Goal: Task Accomplishment & Management: Complete application form

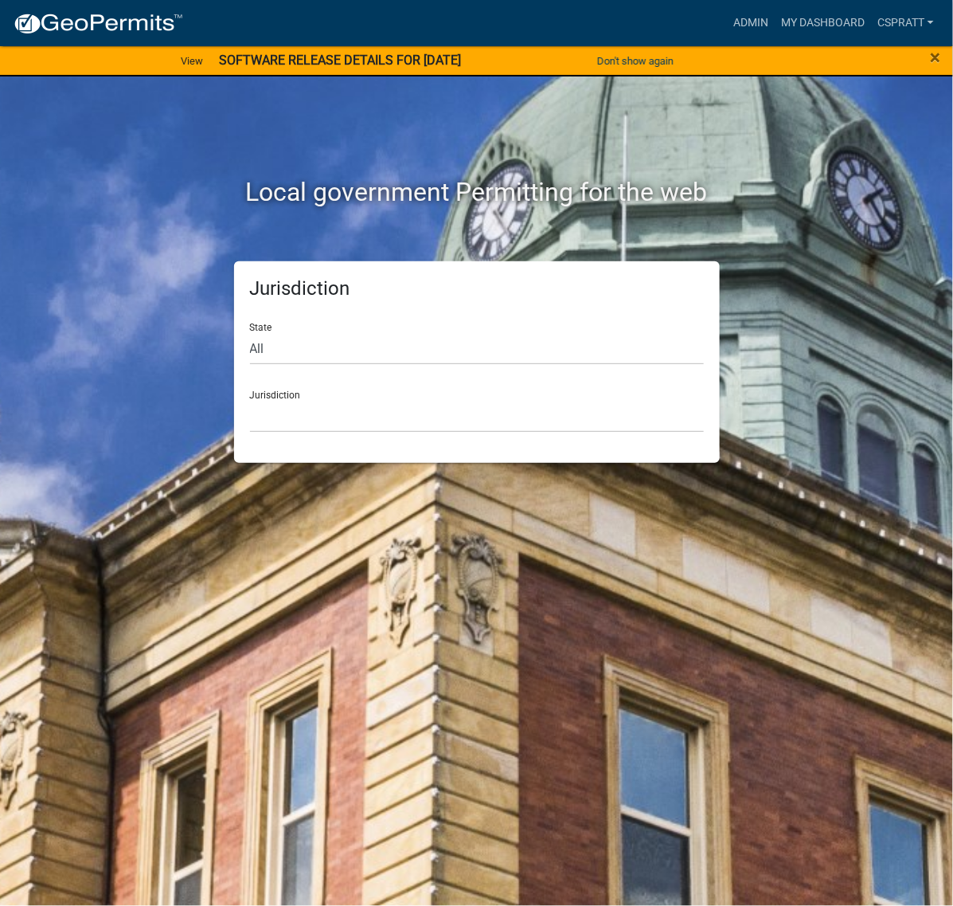
click at [896, 134] on div "Local government Permitting for the web Jurisdiction State All [US_STATE] [US_S…" at bounding box center [476, 453] width 953 height 906
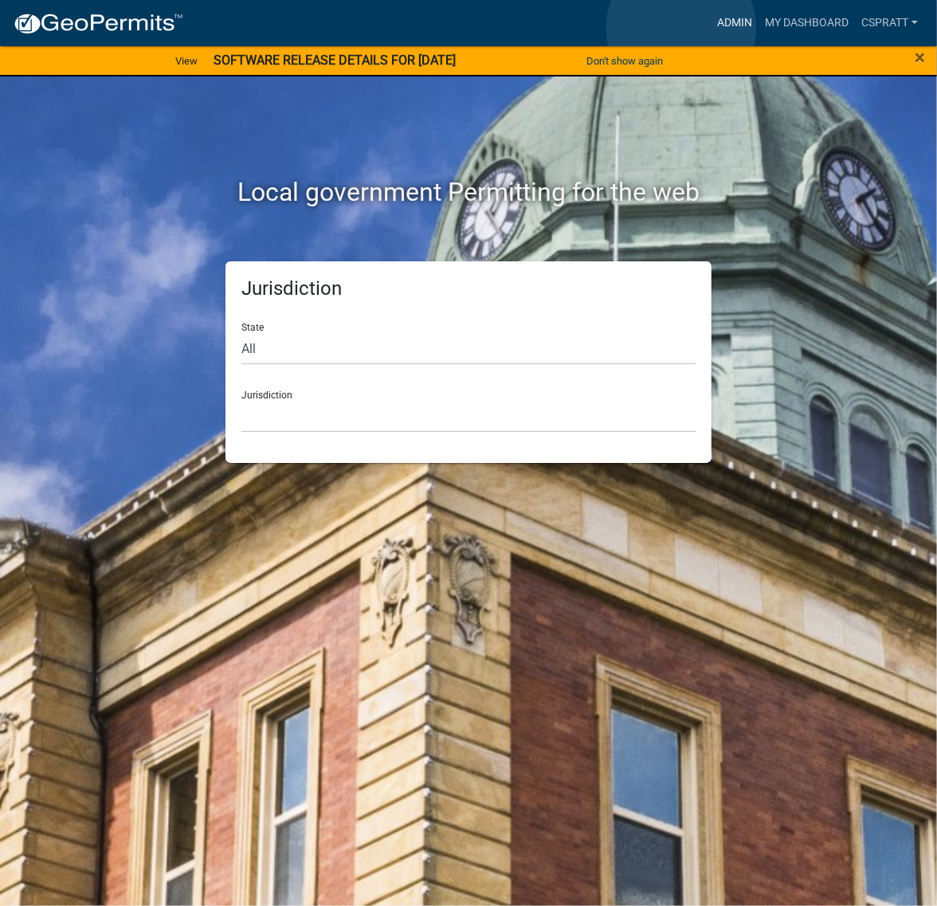
click at [711, 28] on link "Admin" at bounding box center [735, 23] width 48 height 30
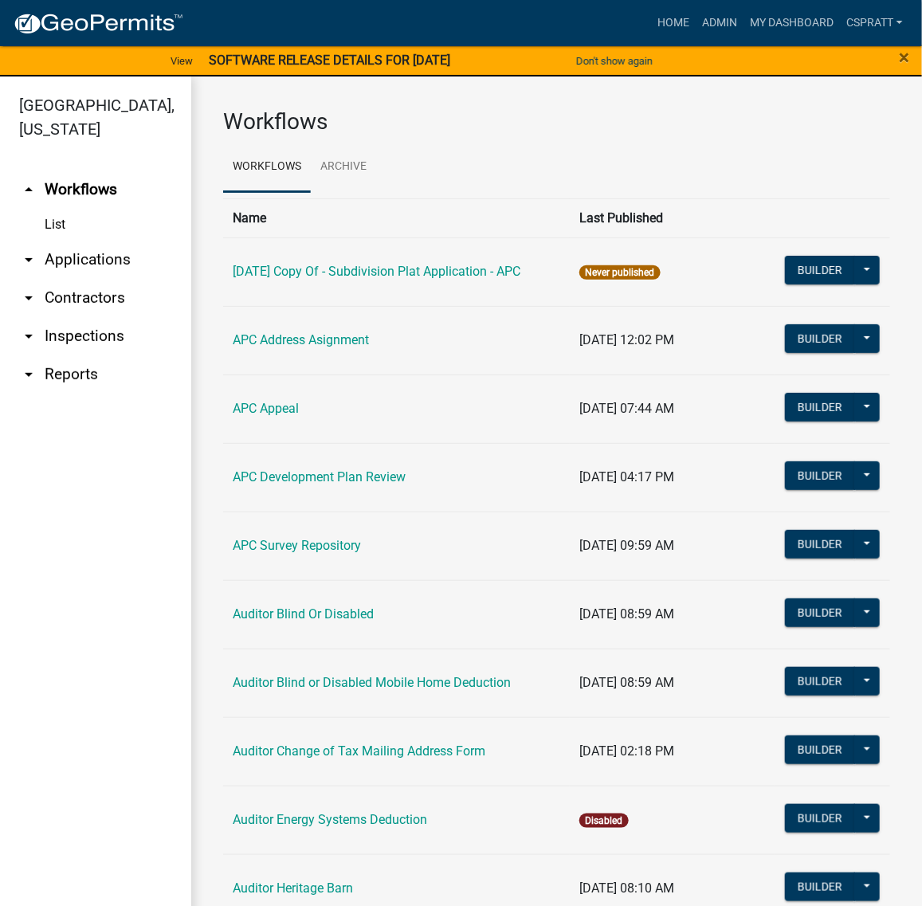
click at [104, 279] on link "arrow_drop_down Applications" at bounding box center [95, 260] width 191 height 38
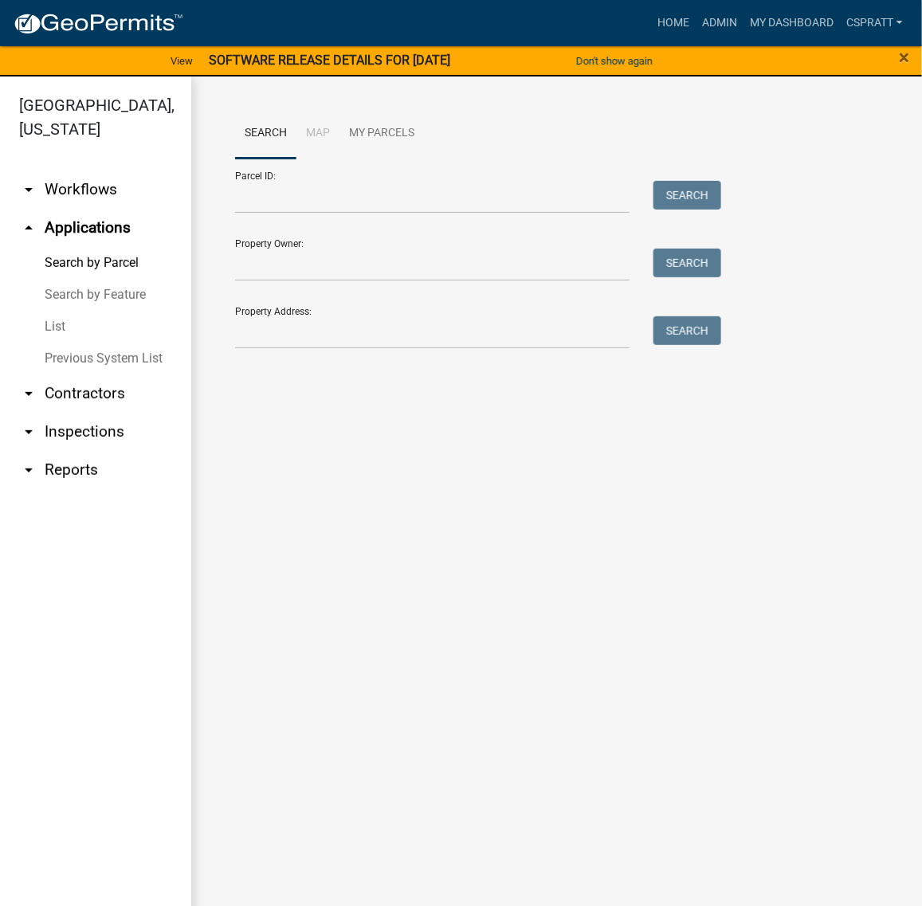
click at [66, 343] on link "List" at bounding box center [95, 327] width 191 height 32
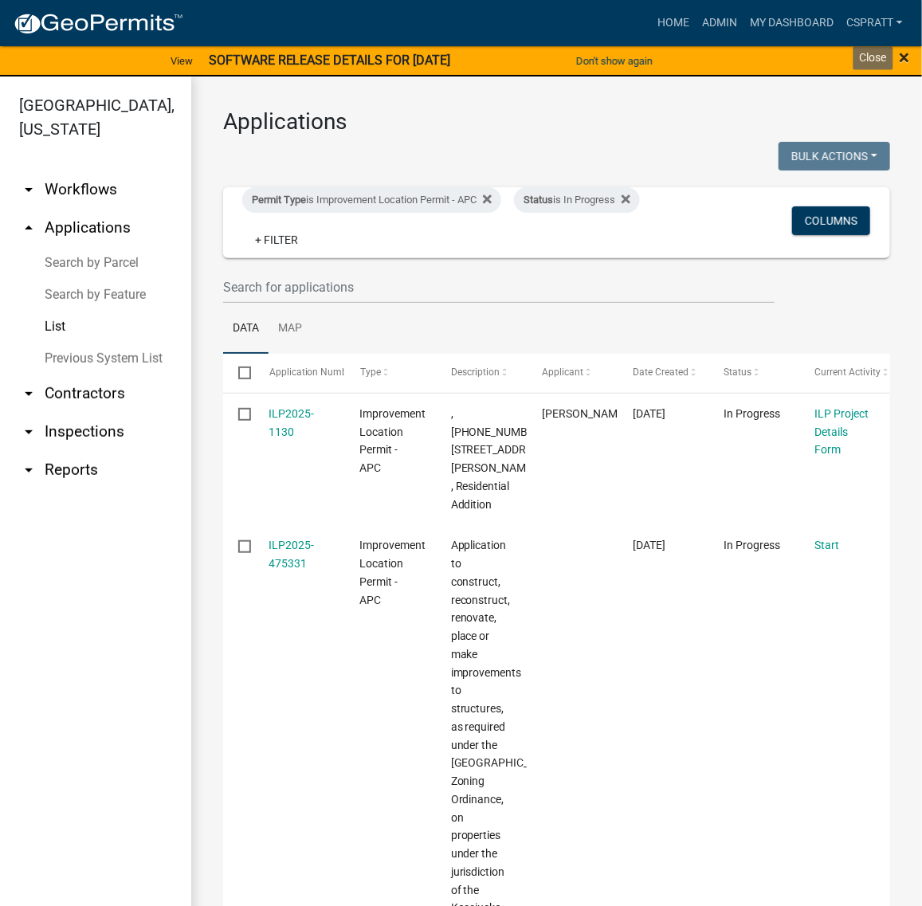
click at [902, 61] on span "×" at bounding box center [904, 57] width 10 height 22
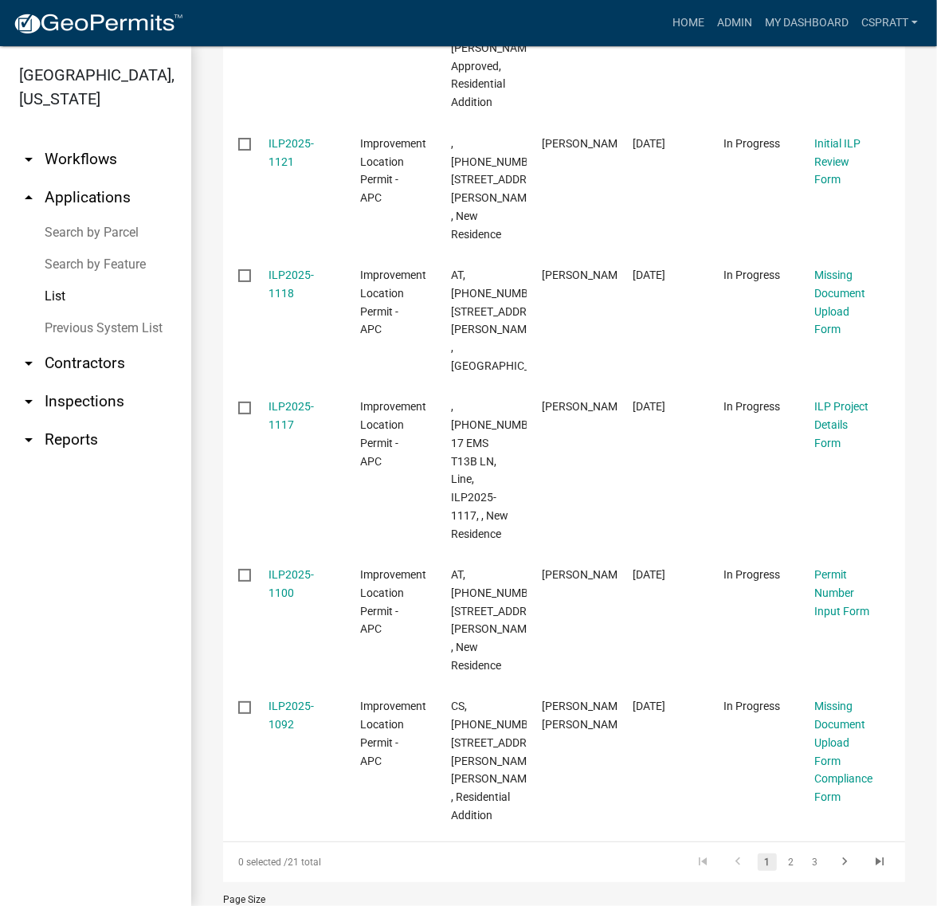
scroll to position [1294, 0]
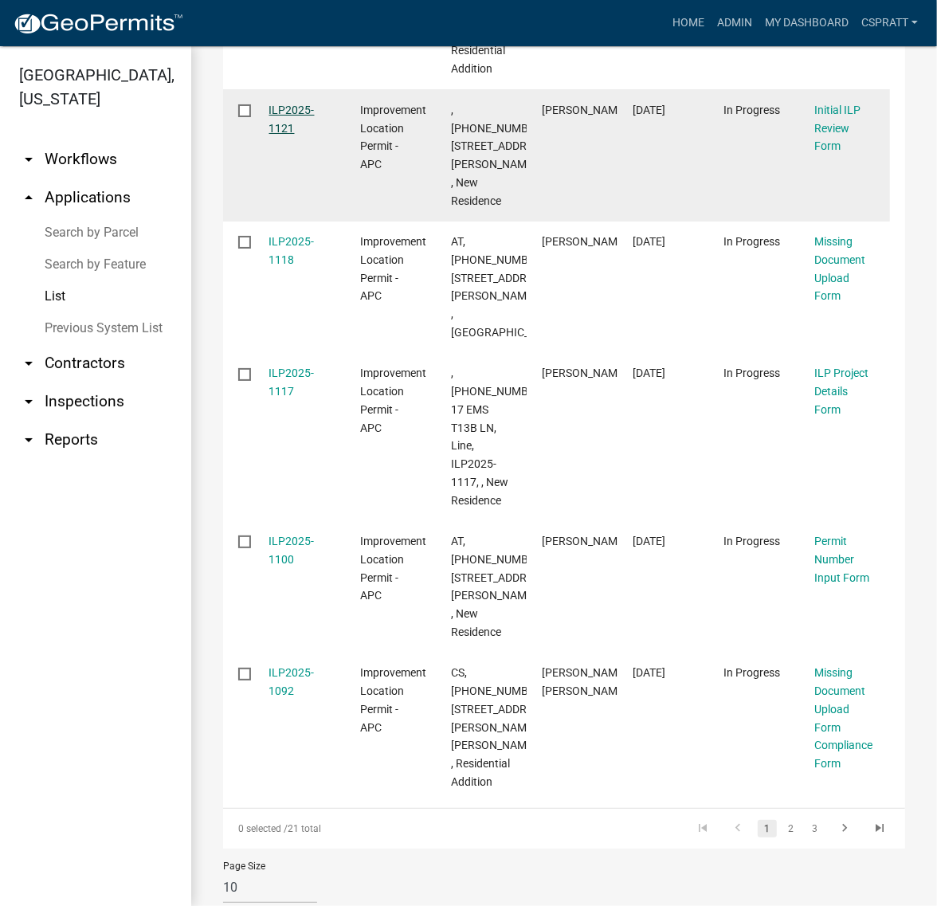
click at [313, 135] on link "ILP2025-1121" at bounding box center [291, 119] width 45 height 31
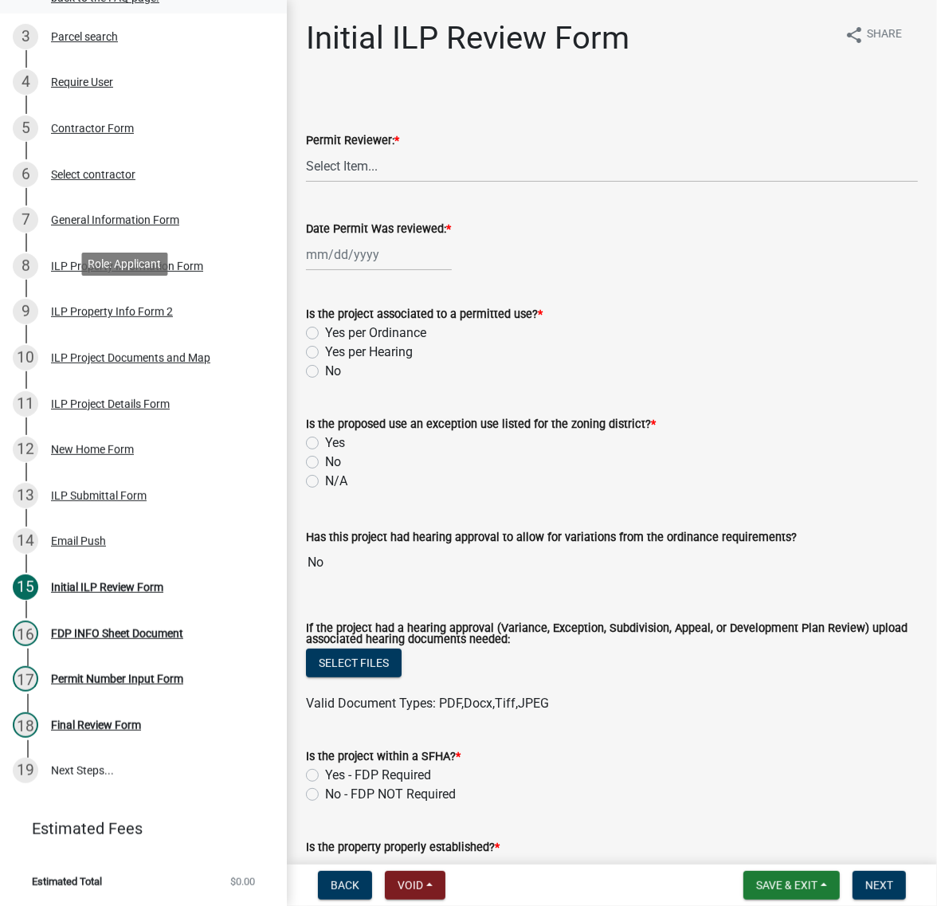
scroll to position [498, 0]
click at [163, 363] on div "ILP Project Documents and Map" at bounding box center [130, 357] width 159 height 11
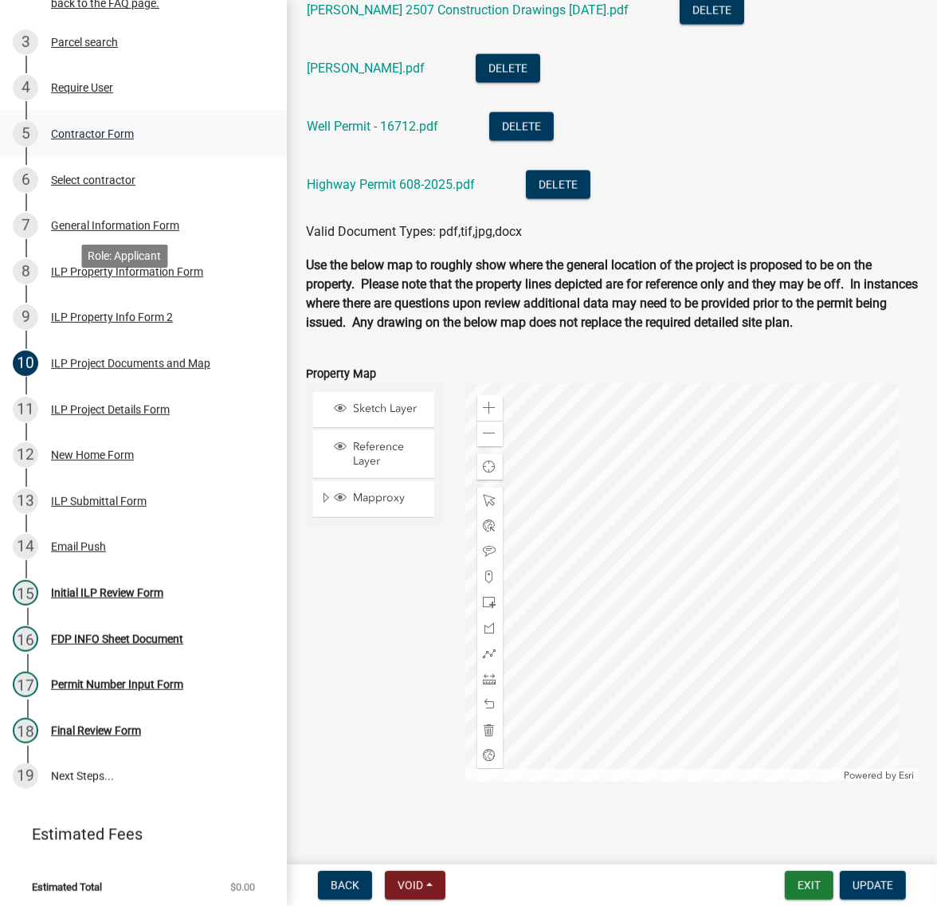
scroll to position [299, 0]
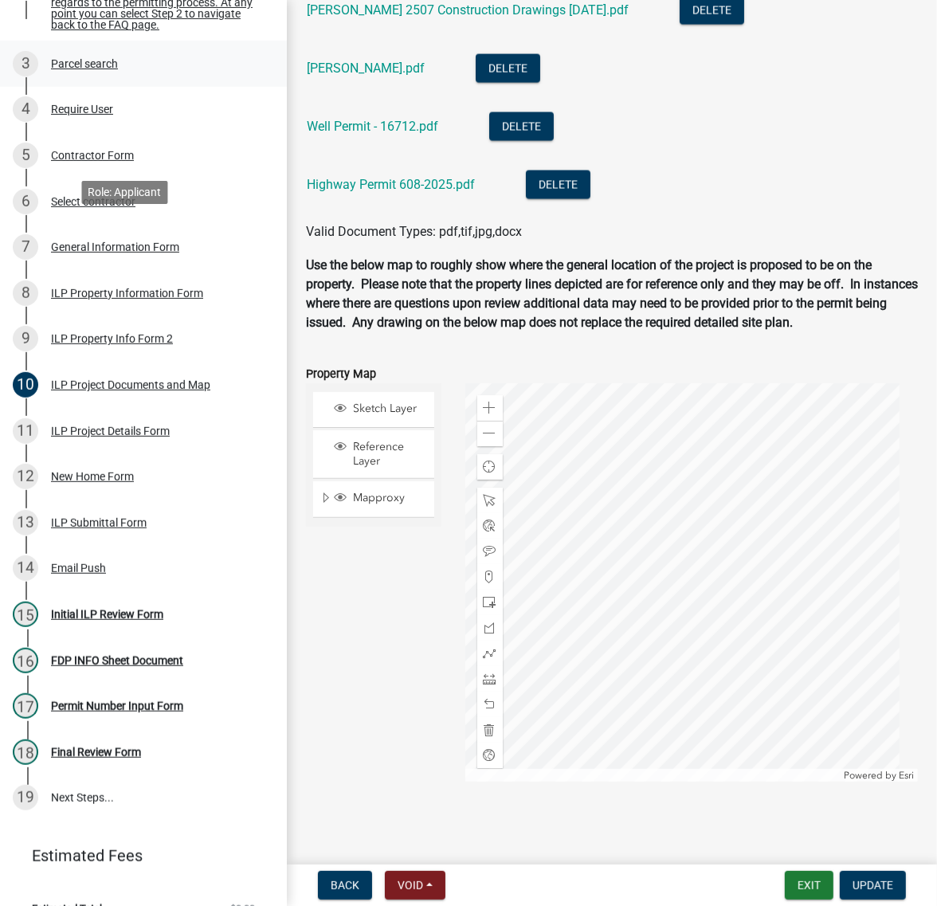
click at [118, 69] on div "Parcel search" at bounding box center [84, 63] width 67 height 11
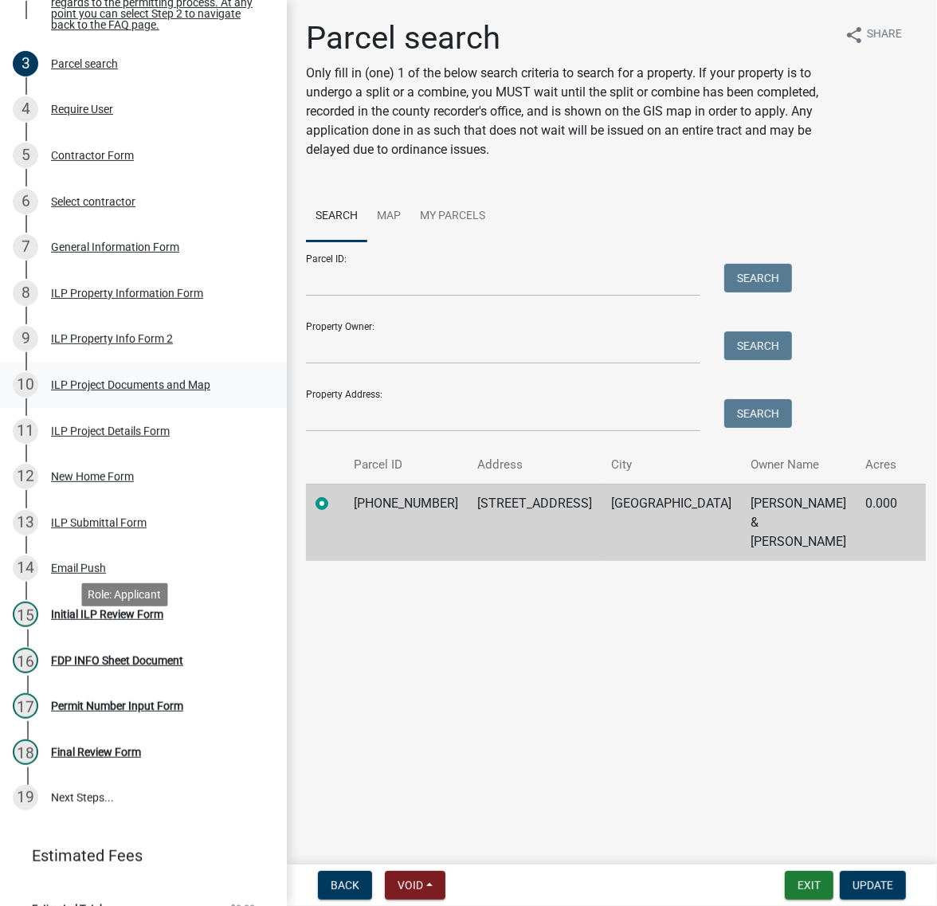
click at [84, 390] on div "ILP Project Documents and Map" at bounding box center [130, 384] width 159 height 11
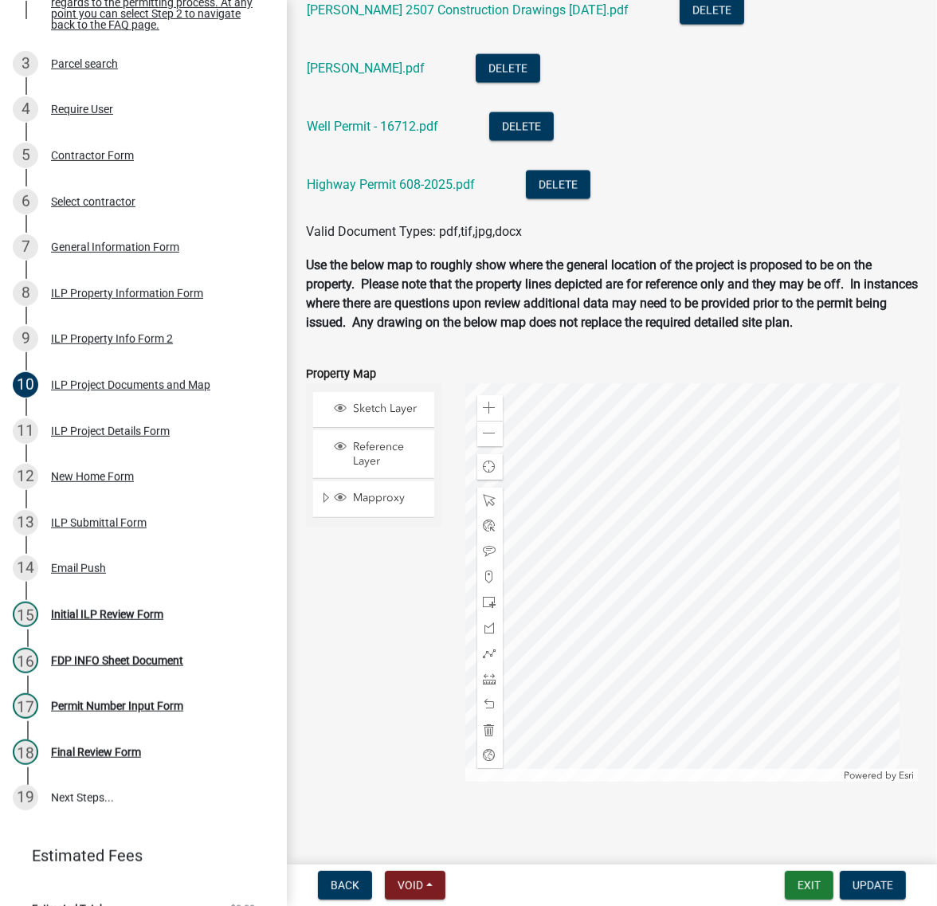
scroll to position [1991, 0]
click at [552, 18] on link "[PERSON_NAME] 2507 Construction Drawings [DATE].pdf" at bounding box center [468, 9] width 322 height 15
click at [408, 76] on link "TCRSD - Shaw.pdf" at bounding box center [366, 68] width 118 height 15
click at [384, 134] on link "Well Permit - 16712.pdf" at bounding box center [372, 126] width 131 height 15
click at [394, 192] on link "Highway Permit 608-2025.pdf" at bounding box center [391, 184] width 168 height 15
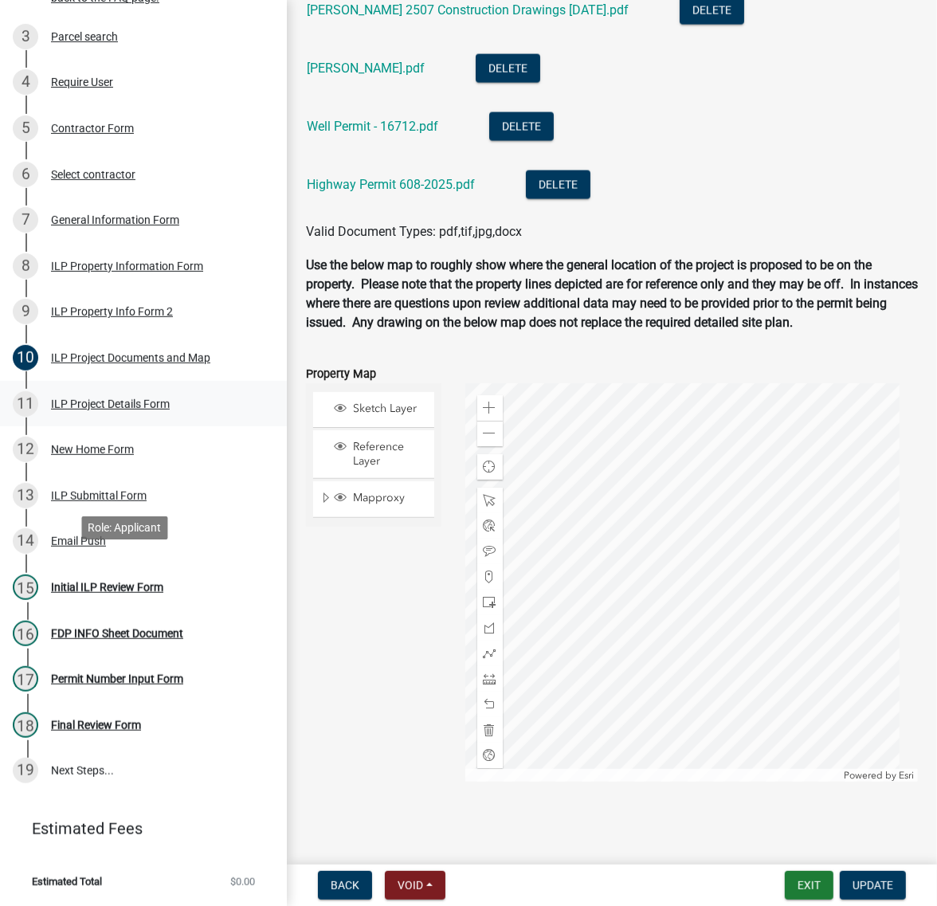
scroll to position [597, 0]
click at [61, 600] on div "15 Initial ILP Review Form" at bounding box center [137, 586] width 249 height 25
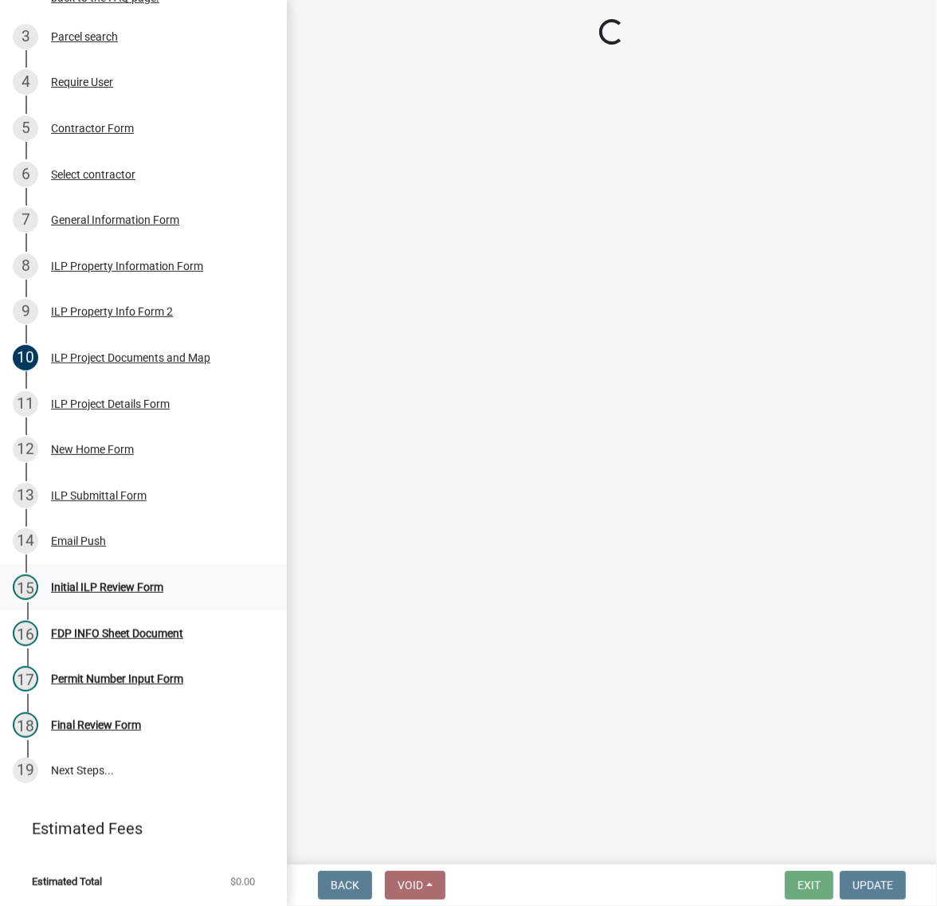
scroll to position [0, 0]
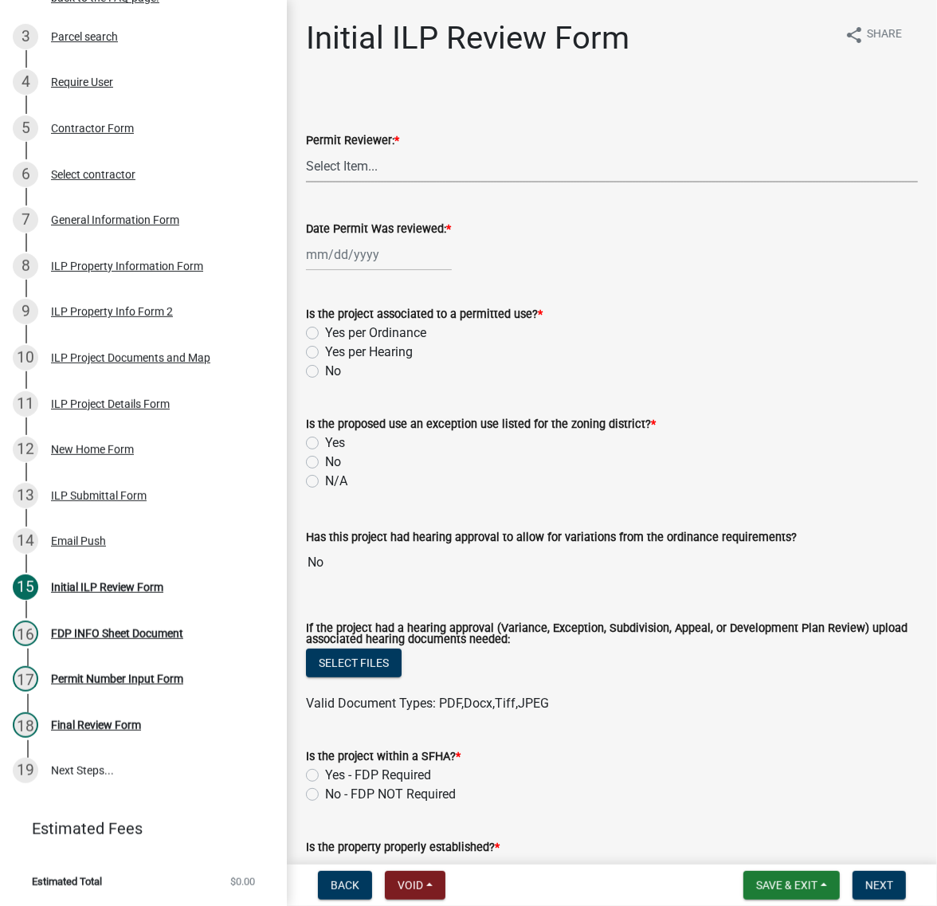
drag, startPoint x: 349, startPoint y: 204, endPoint x: 356, endPoint y: 212, distance: 10.7
click at [349, 182] on select "Select Item... MMS LT AT CS Vacant Vacant" at bounding box center [612, 166] width 612 height 33
click at [311, 182] on select "Select Item... MMS LT AT CS Vacant Vacant" at bounding box center [612, 166] width 612 height 33
select select "c872cdc8-ca01-49f1-a213-e4b05fa58cd2"
click at [367, 271] on div at bounding box center [379, 254] width 146 height 33
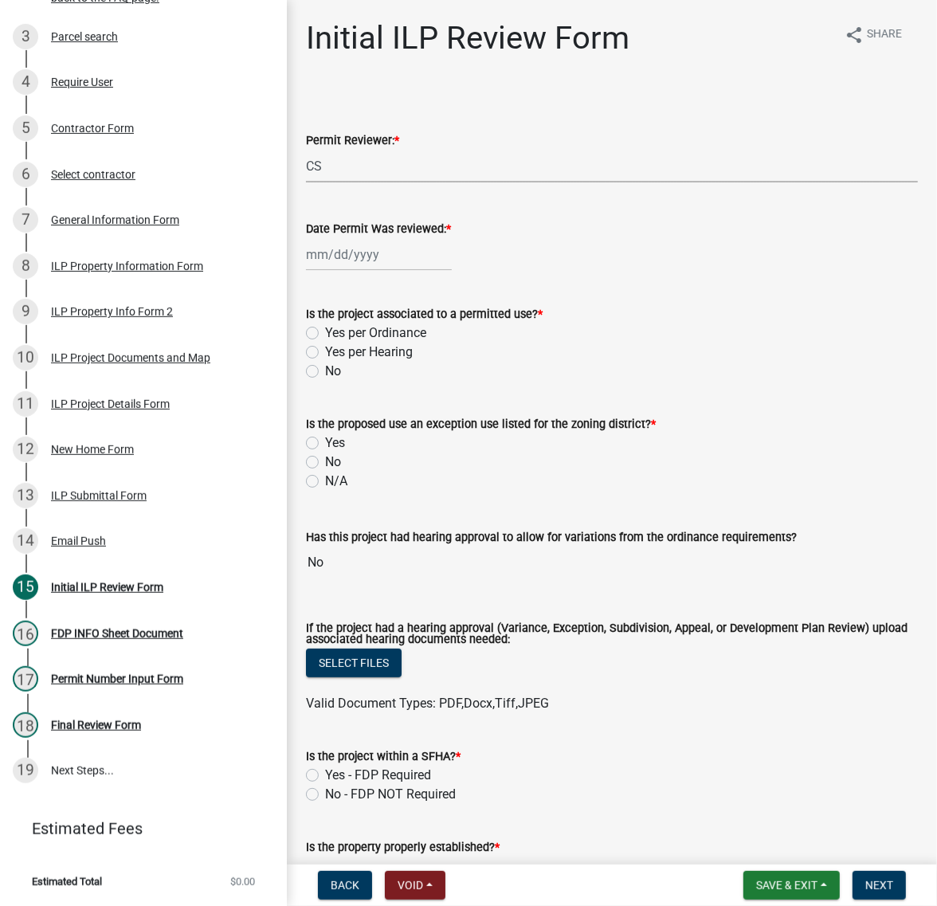
select select "9"
select select "2025"
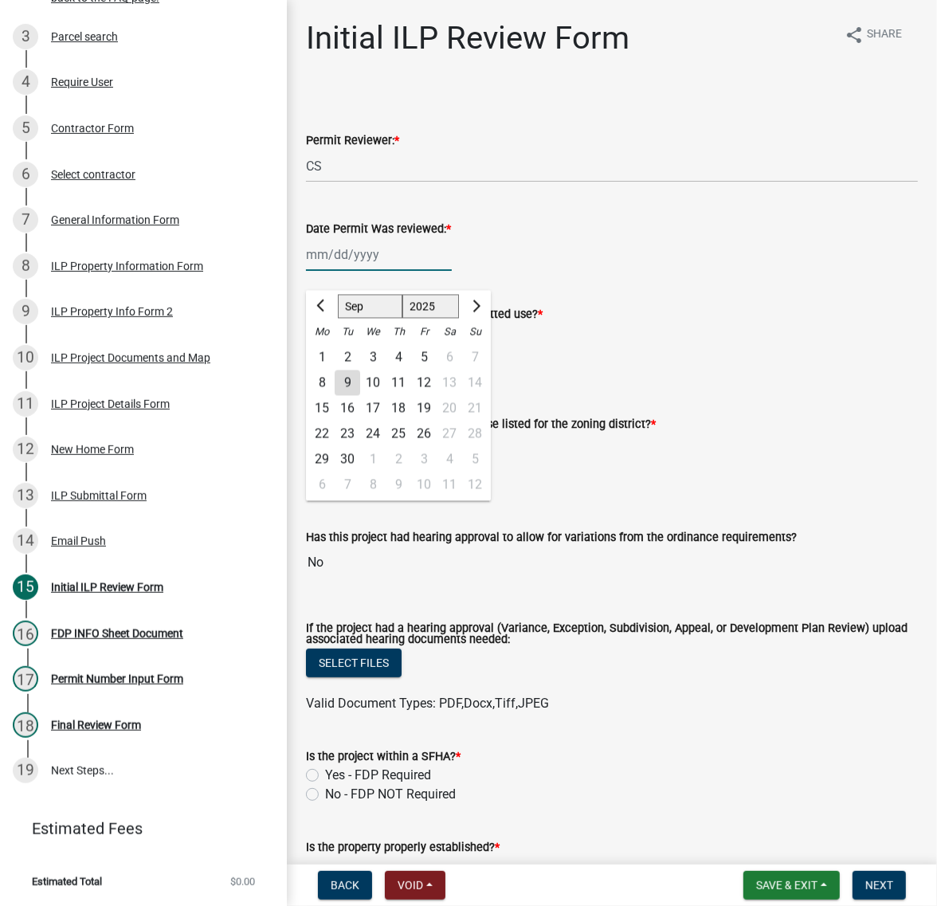
click at [377, 271] on input "Date Permit Was reviewed: *" at bounding box center [379, 254] width 146 height 33
click at [484, 319] on button "Next month" at bounding box center [474, 306] width 19 height 25
click at [328, 311] on span "Previous month" at bounding box center [322, 305] width 12 height 12
select select "9"
click at [360, 396] on div "9" at bounding box center [347, 382] width 25 height 25
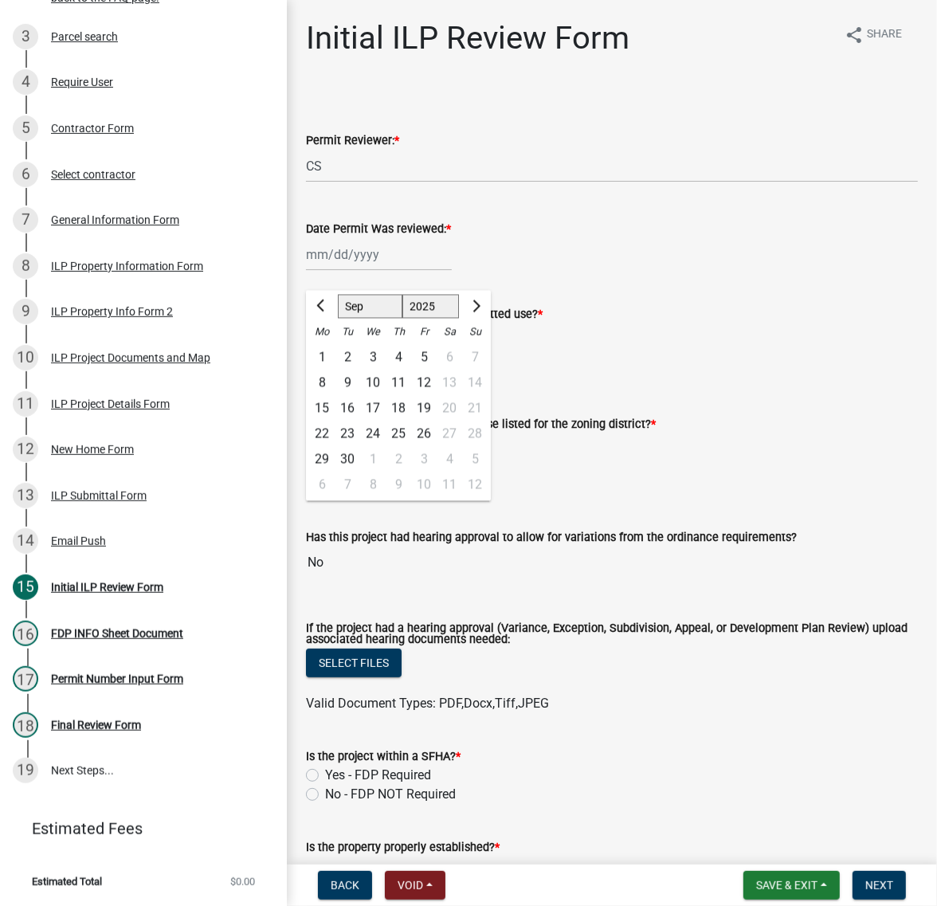
type input "09/09/2025"
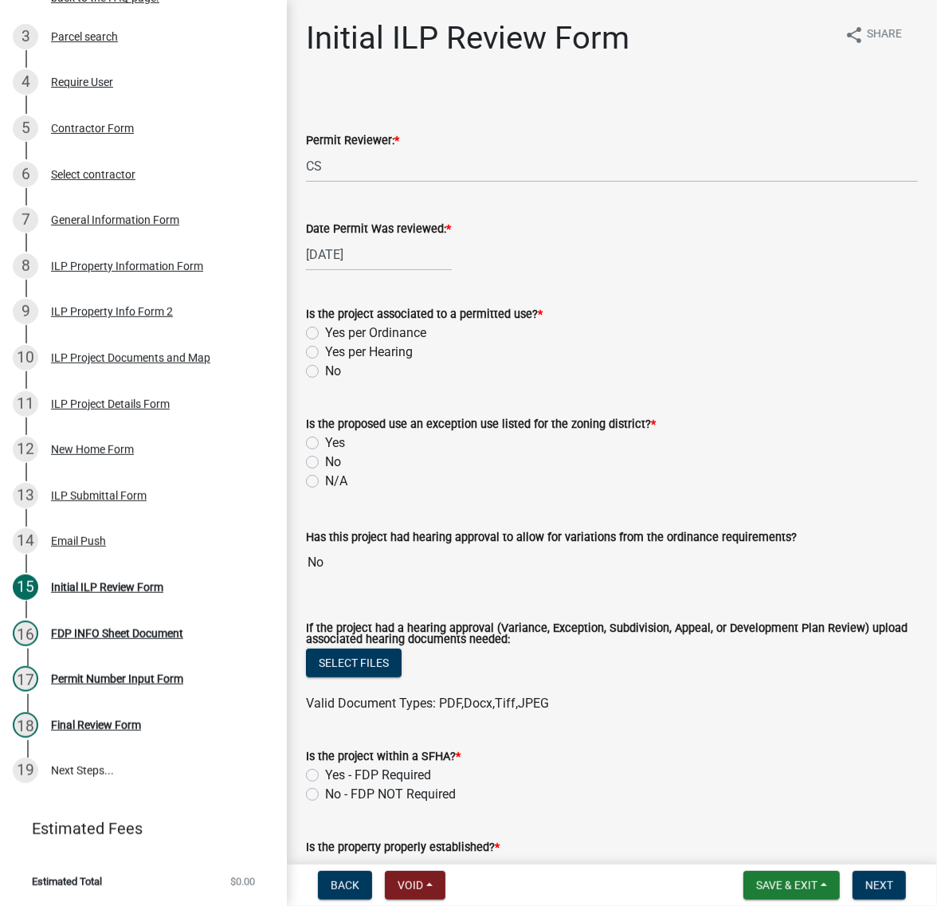
click at [325, 343] on label "Yes per Ordinance" at bounding box center [375, 332] width 101 height 19
click at [325, 334] on input "Yes per Ordinance" at bounding box center [330, 328] width 10 height 10
radio input "true"
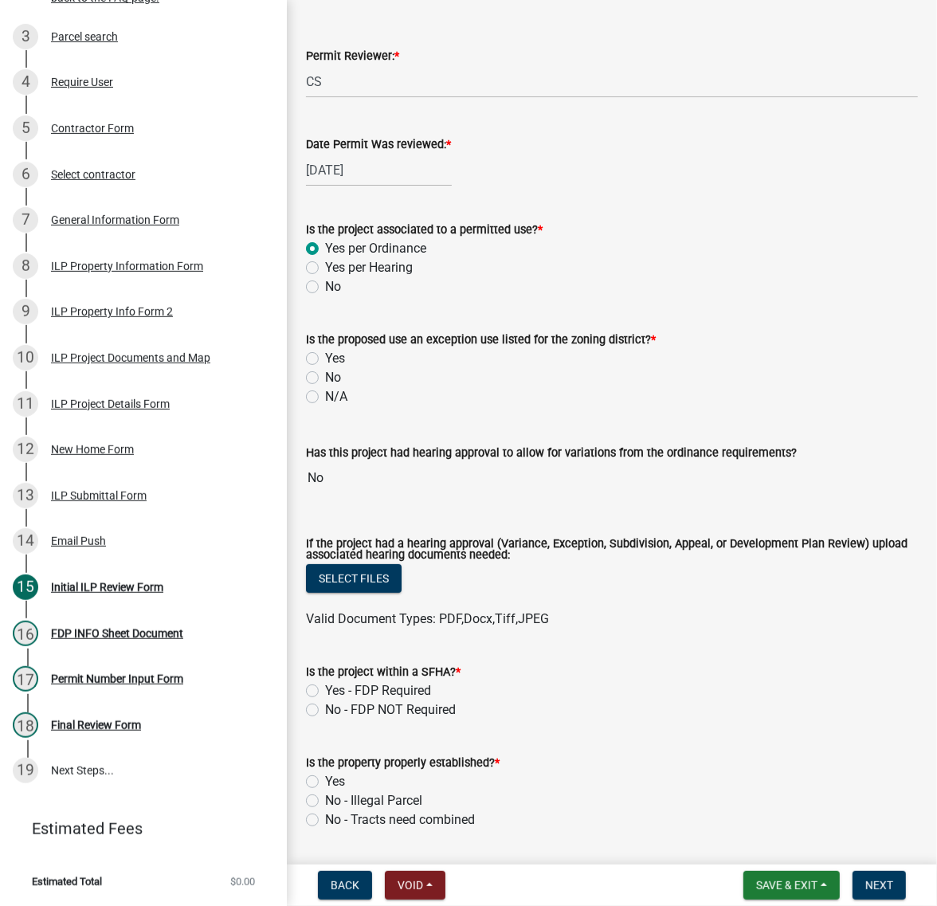
scroll to position [199, 0]
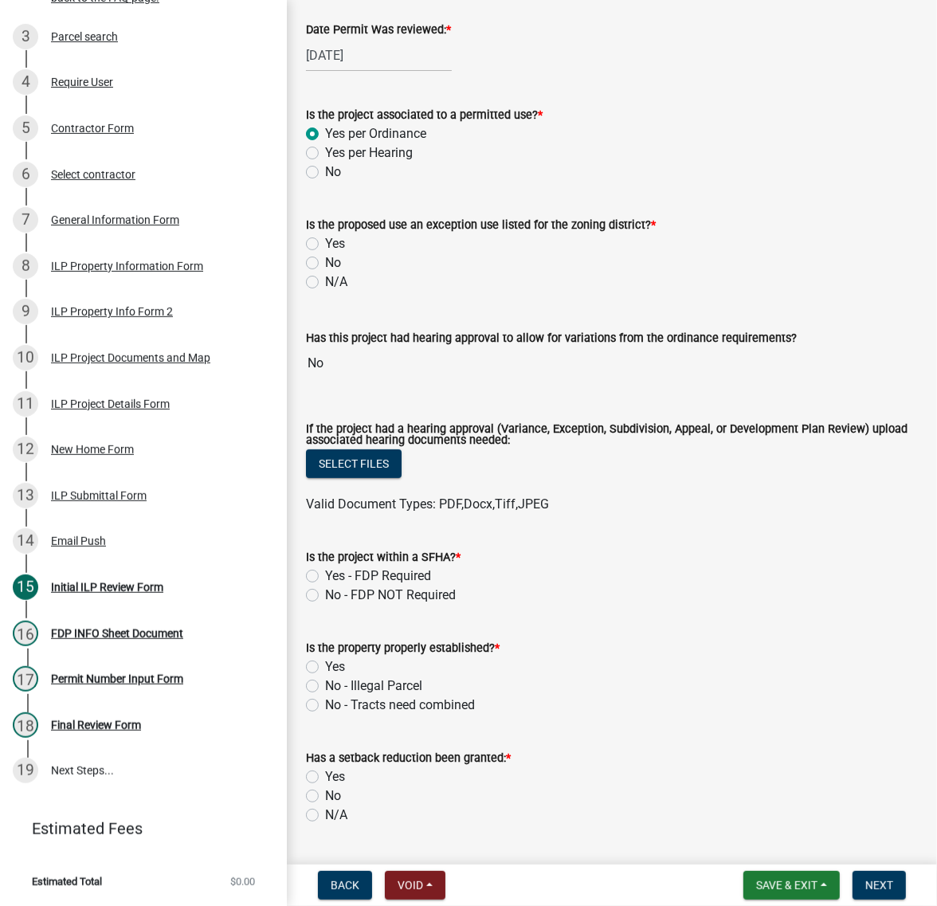
click at [325, 272] on label "No" at bounding box center [333, 262] width 16 height 19
click at [325, 264] on input "No" at bounding box center [330, 258] width 10 height 10
radio input "true"
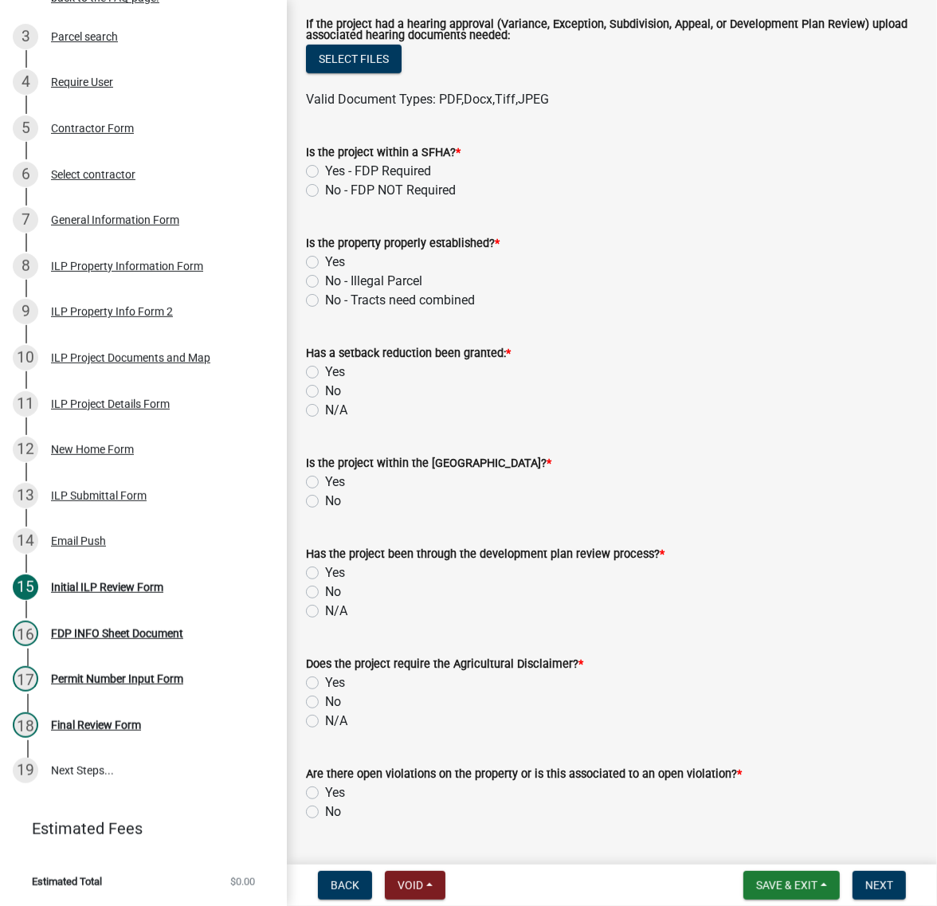
scroll to position [697, 0]
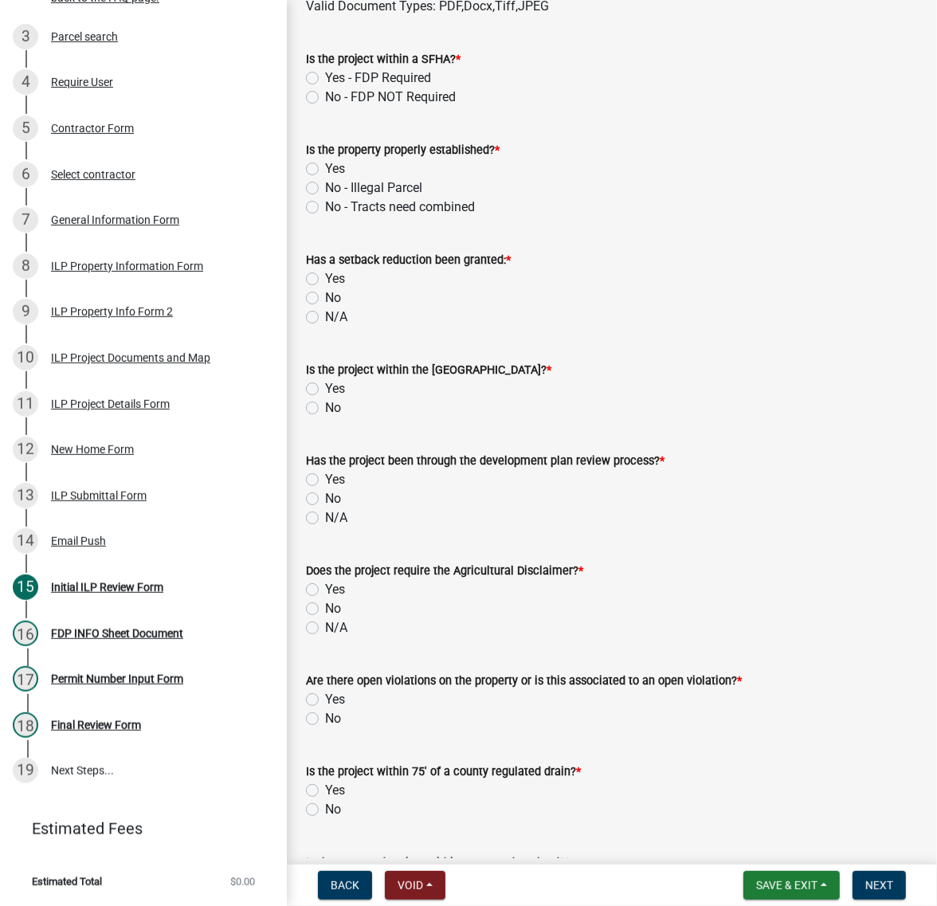
click at [325, 107] on label "No - FDP NOT Required" at bounding box center [390, 97] width 131 height 19
click at [325, 98] on input "No - FDP NOT Required" at bounding box center [330, 93] width 10 height 10
radio input "true"
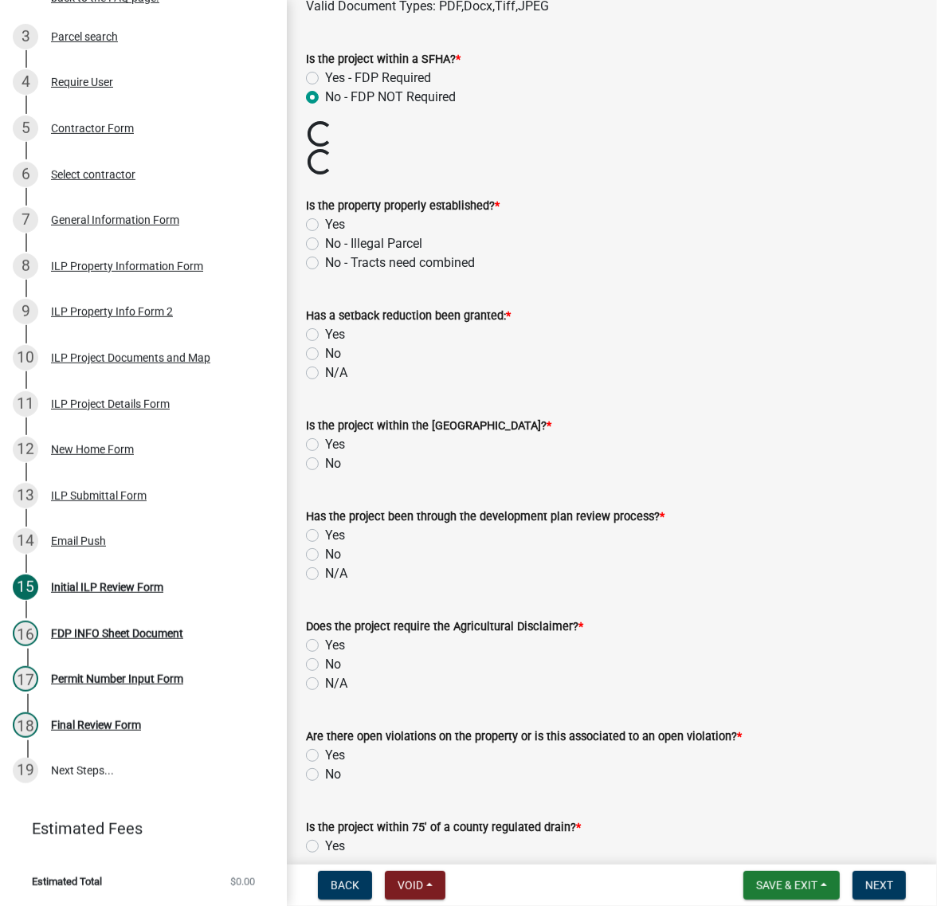
click at [325, 234] on label "Yes" at bounding box center [335, 224] width 20 height 19
click at [325, 225] on input "Yes" at bounding box center [330, 220] width 10 height 10
radio input "true"
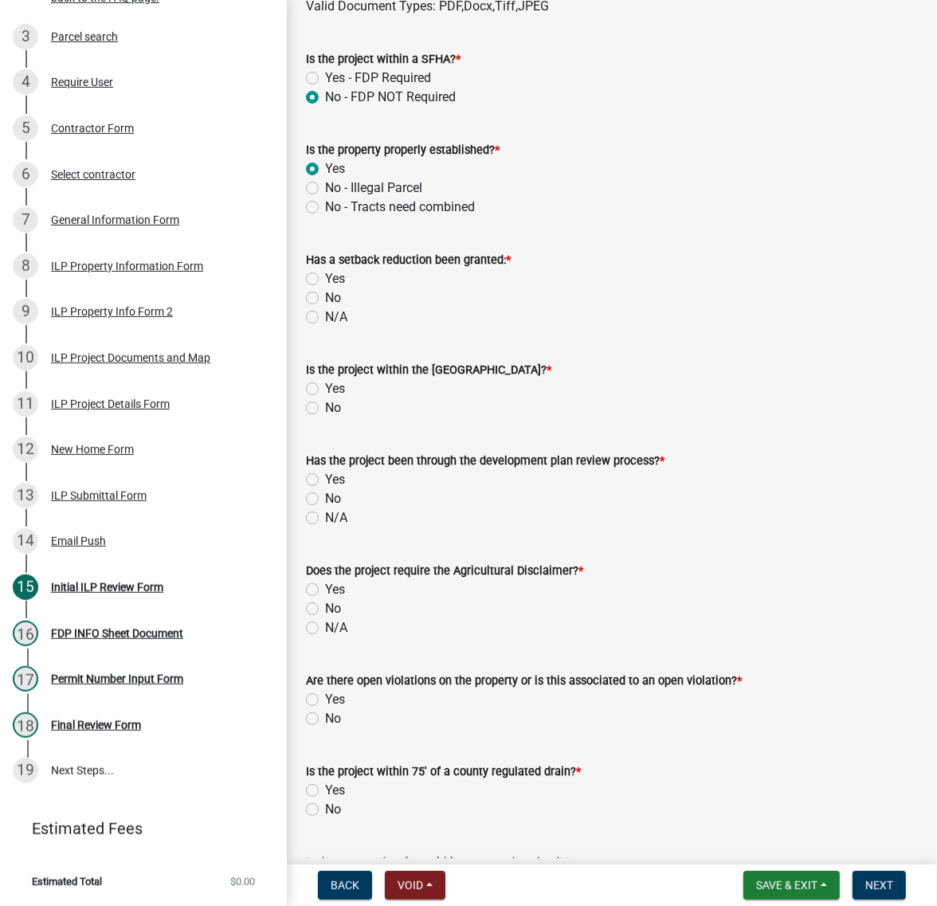
click at [325, 307] on label "No" at bounding box center [333, 297] width 16 height 19
click at [325, 299] on input "No" at bounding box center [330, 293] width 10 height 10
radio input "true"
click at [325, 417] on label "No" at bounding box center [333, 407] width 16 height 19
click at [325, 409] on input "No" at bounding box center [330, 403] width 10 height 10
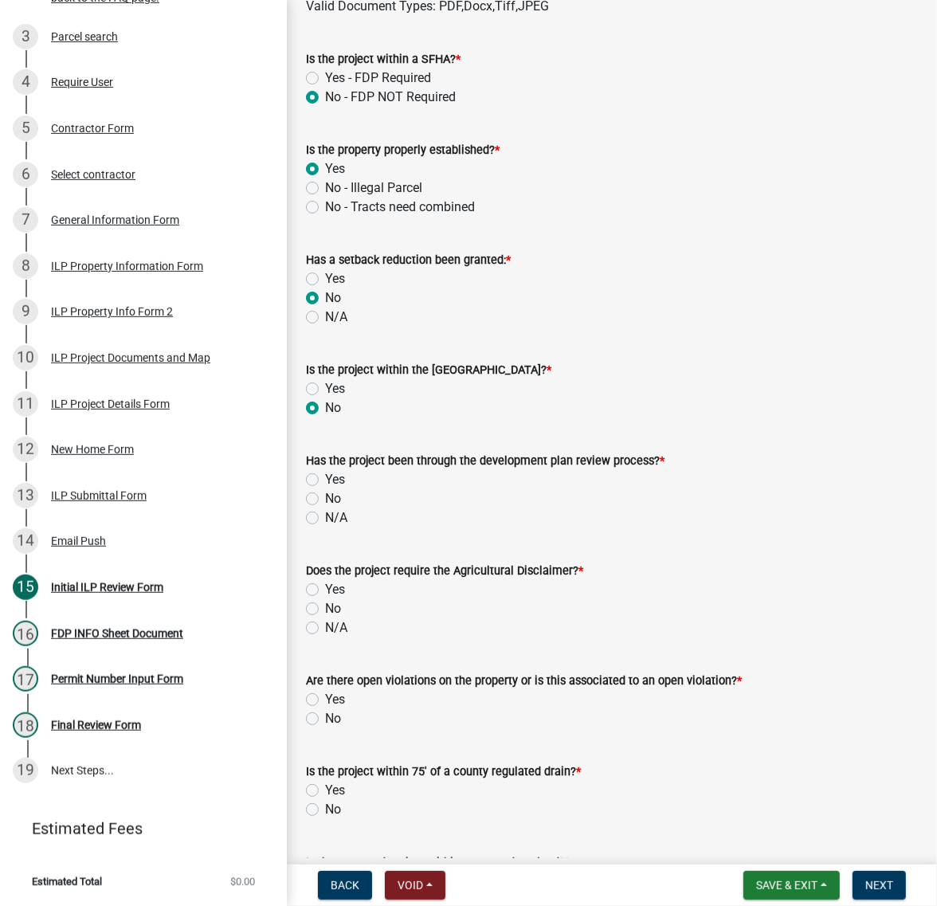
radio input "true"
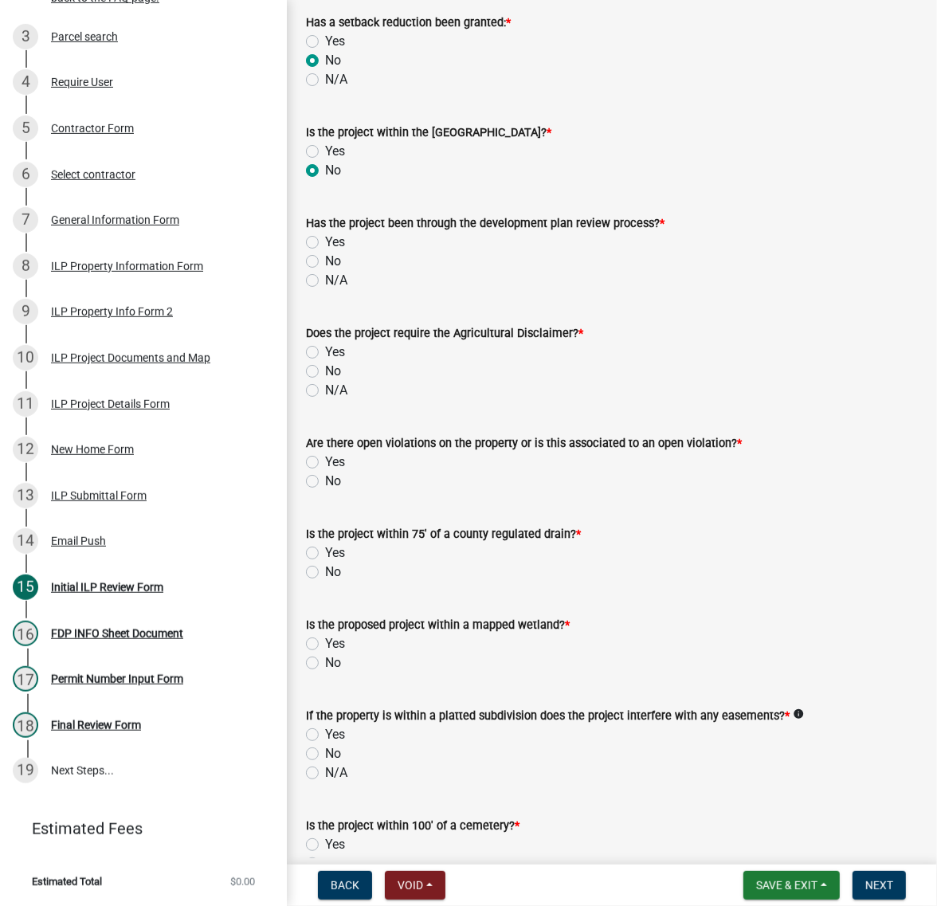
scroll to position [996, 0]
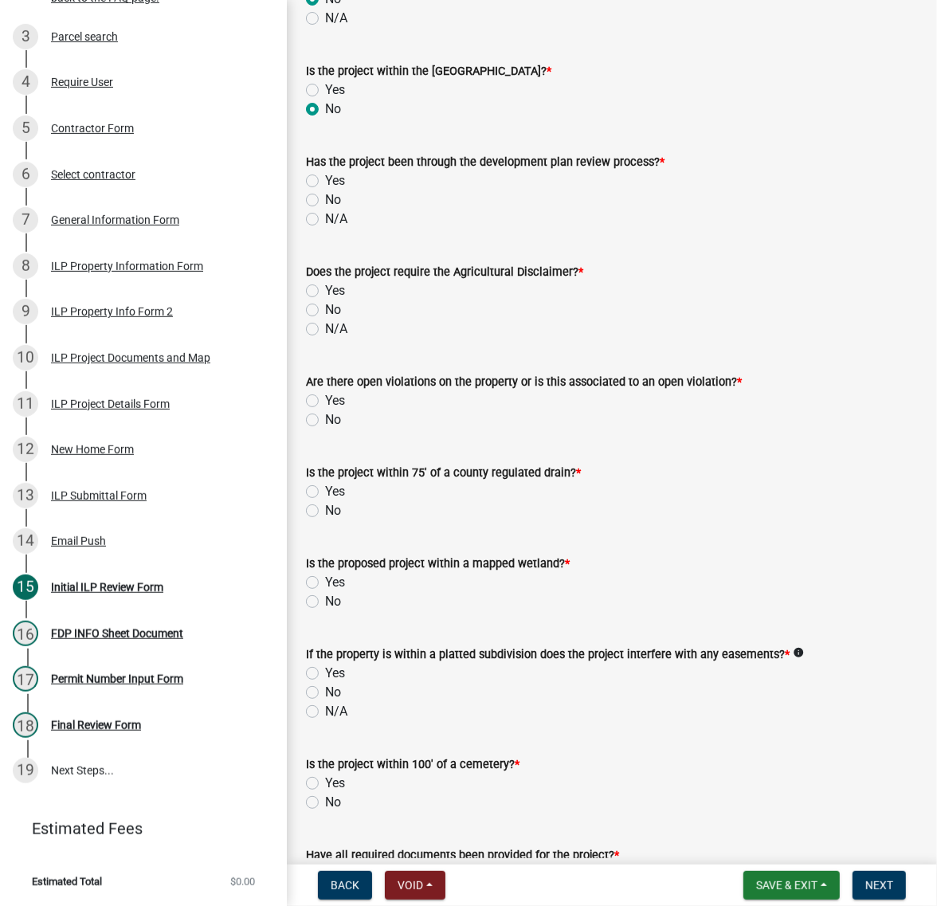
drag, startPoint x: 315, startPoint y: 503, endPoint x: 319, endPoint y: 527, distance: 24.9
click at [325, 209] on label "No" at bounding box center [333, 199] width 16 height 19
click at [325, 201] on input "No" at bounding box center [330, 195] width 10 height 10
radio input "true"
click at [325, 319] on label "No" at bounding box center [333, 309] width 16 height 19
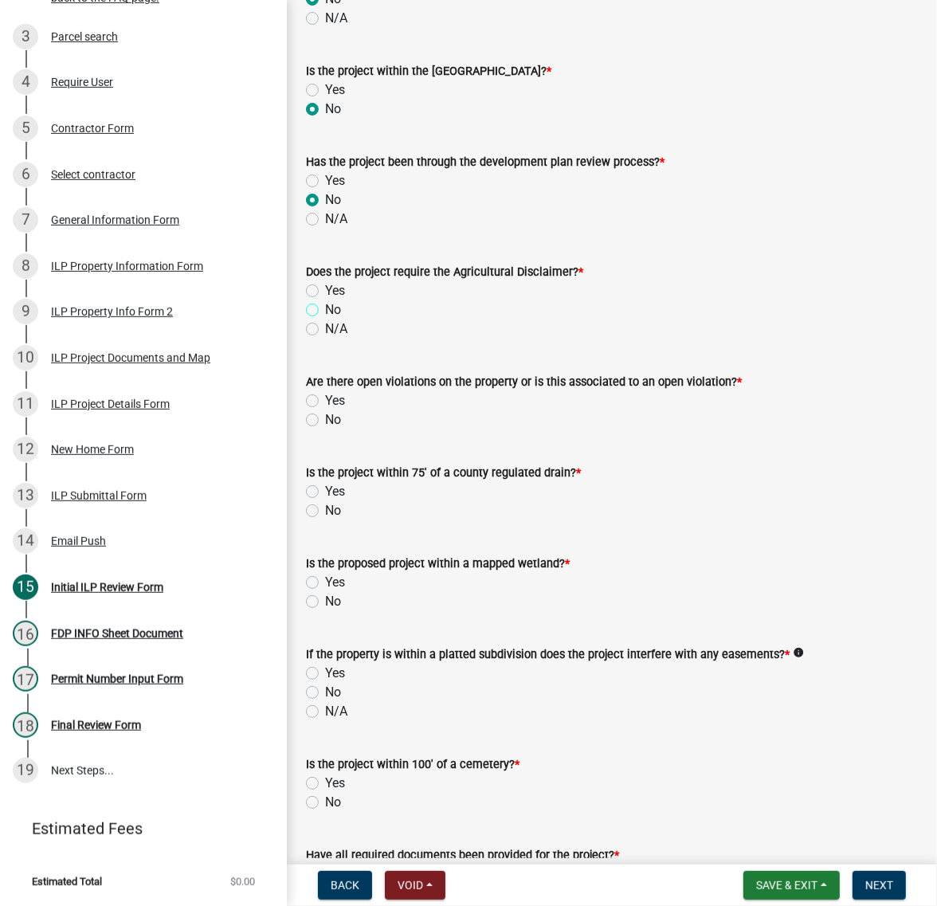
click at [325, 311] on input "No" at bounding box center [330, 305] width 10 height 10
radio input "true"
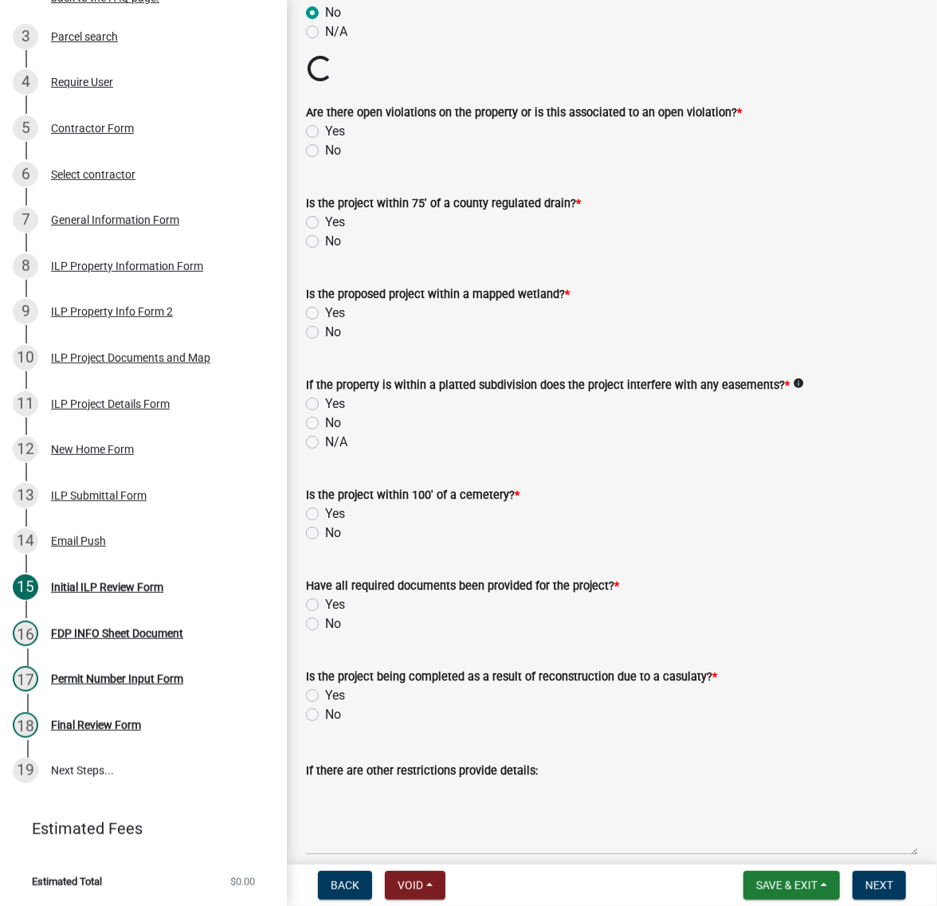
scroll to position [1294, 0]
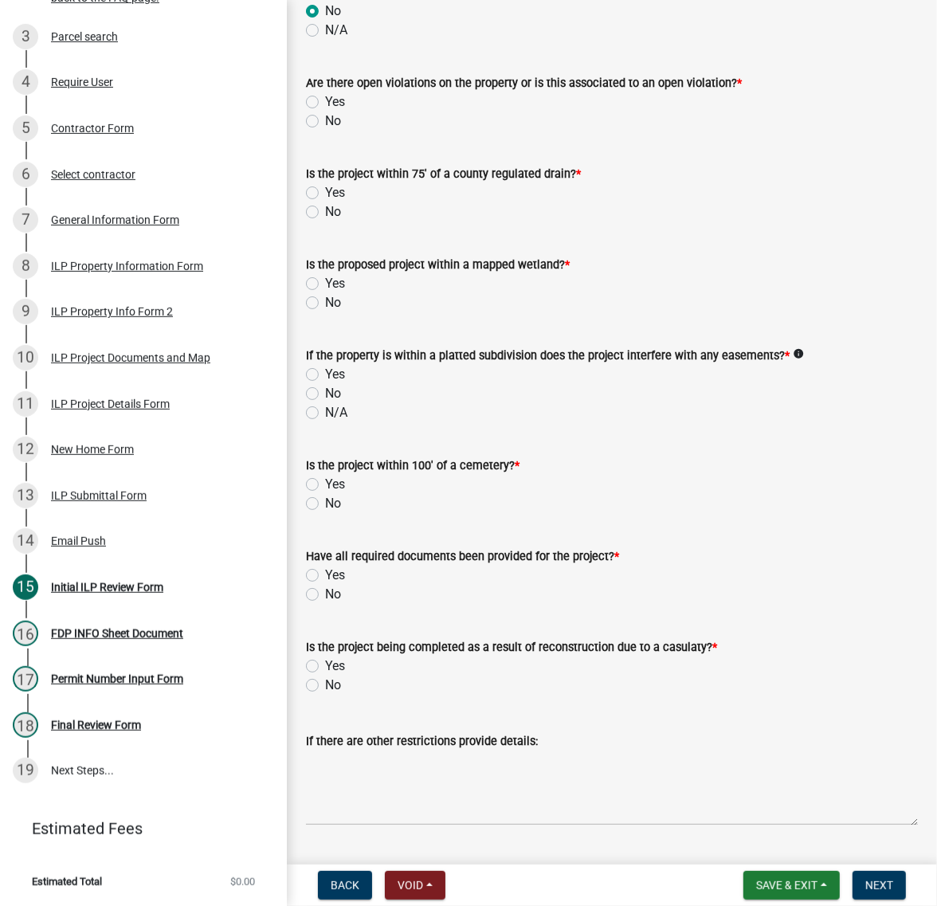
click at [325, 131] on label "No" at bounding box center [333, 121] width 16 height 19
click at [325, 122] on input "No" at bounding box center [330, 117] width 10 height 10
radio input "true"
click at [325, 221] on label "No" at bounding box center [333, 211] width 16 height 19
click at [325, 213] on input "No" at bounding box center [330, 207] width 10 height 10
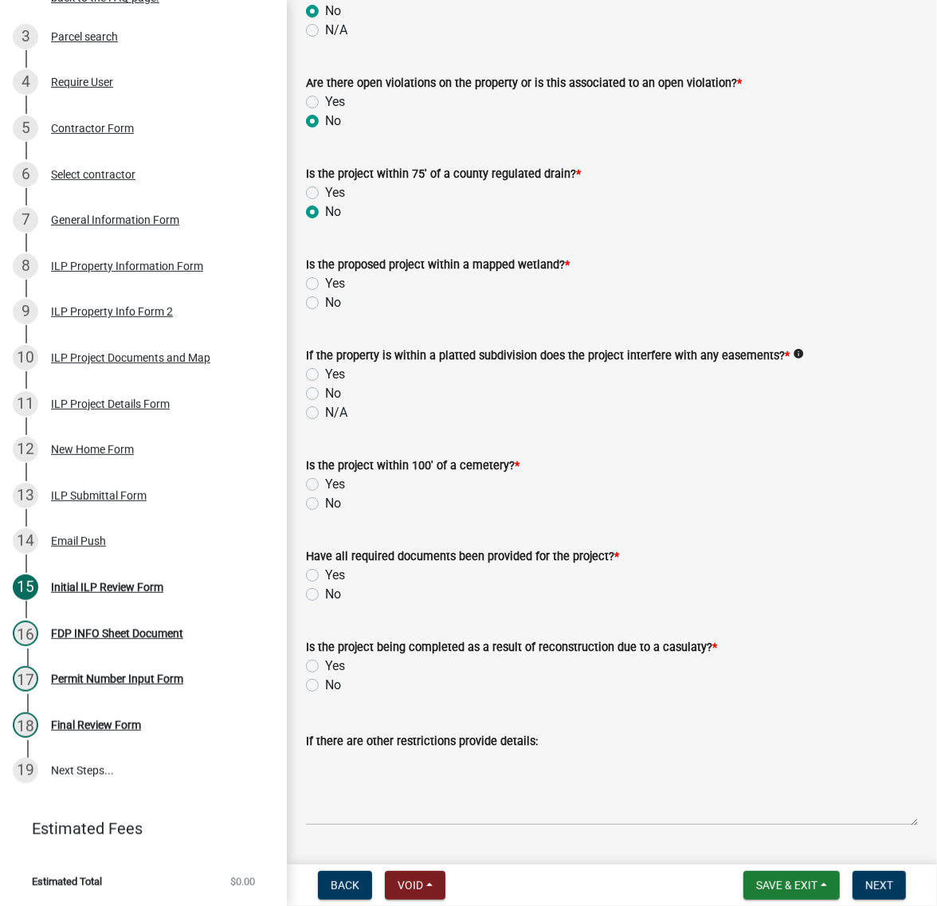
radio input "true"
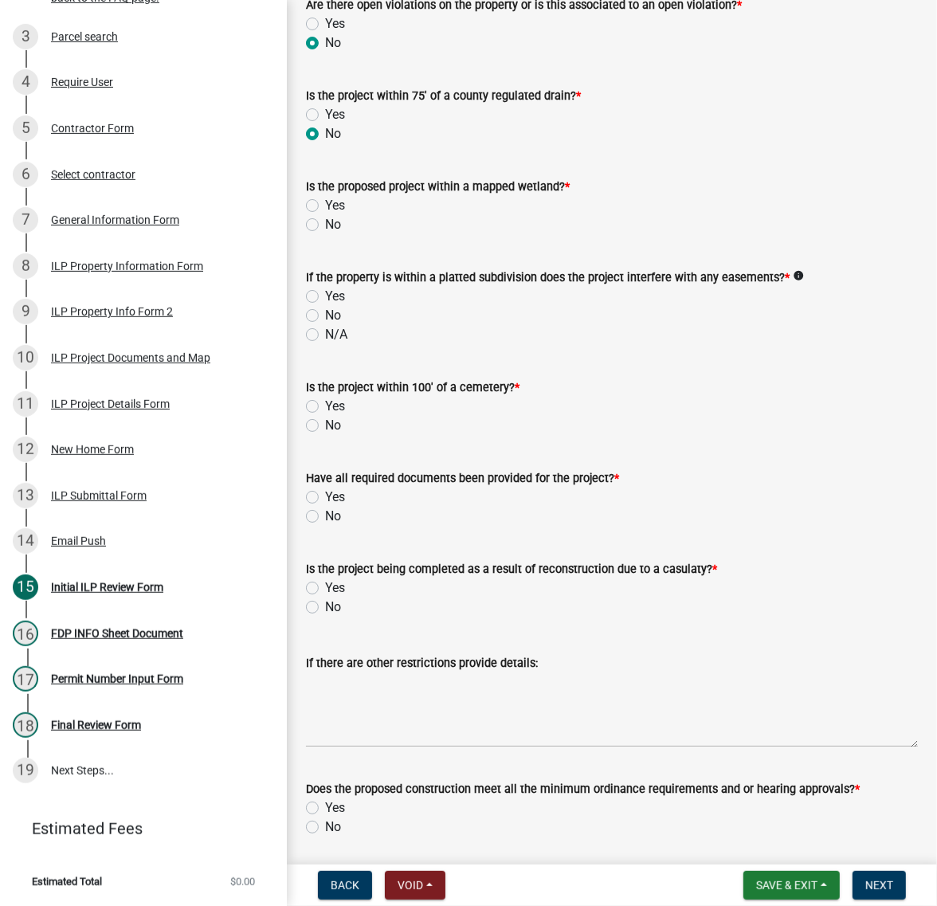
scroll to position [1494, 0]
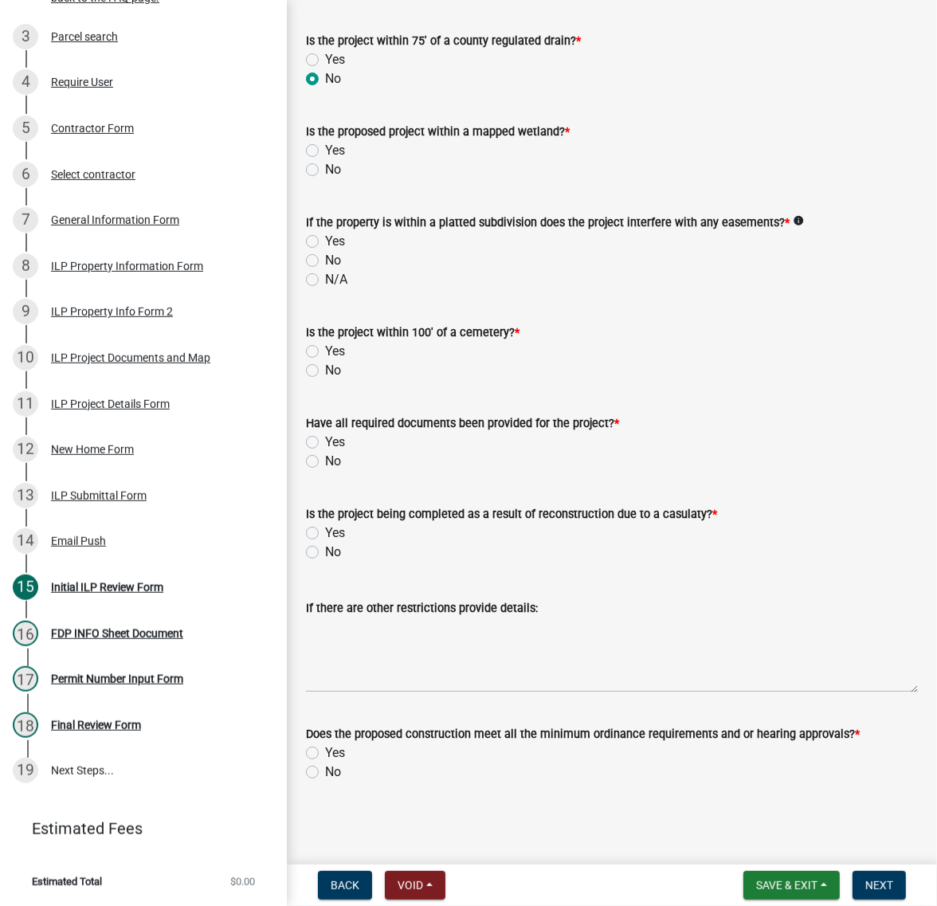
click at [325, 179] on label "No" at bounding box center [333, 169] width 16 height 19
click at [325, 170] on input "No" at bounding box center [330, 165] width 10 height 10
radio input "true"
click at [325, 270] on label "No" at bounding box center [333, 260] width 16 height 19
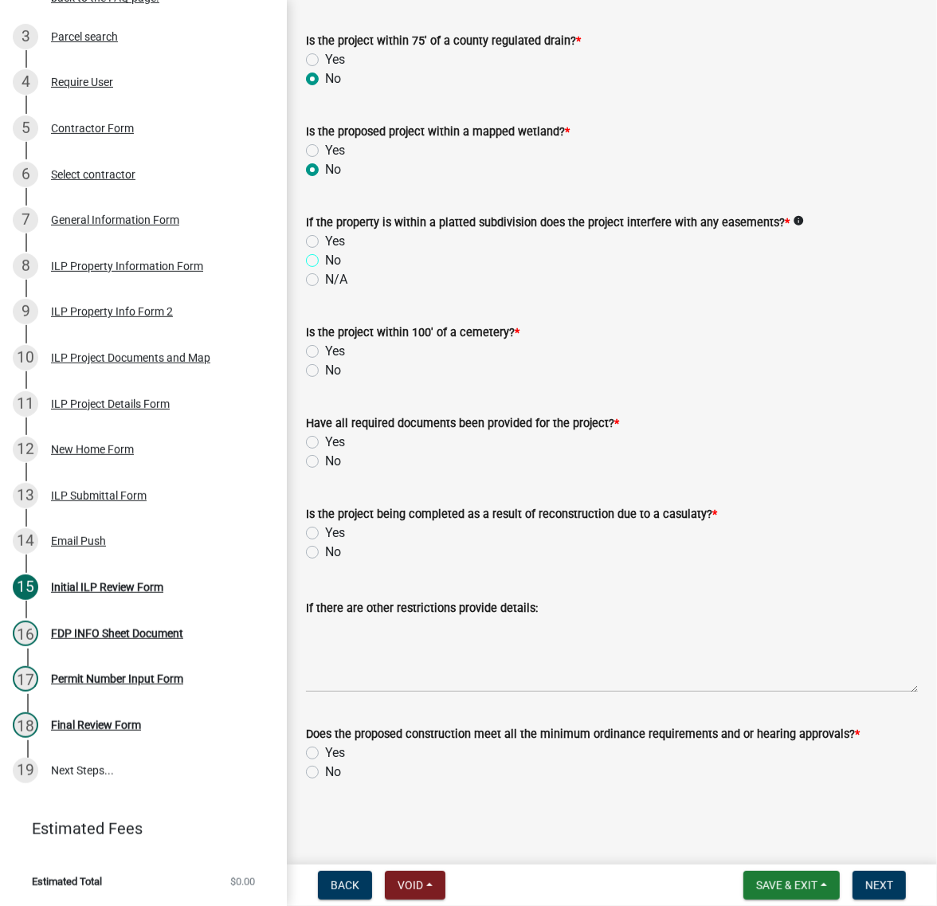
click at [325, 261] on input "No" at bounding box center [330, 256] width 10 height 10
radio input "true"
click at [325, 380] on label "No" at bounding box center [333, 370] width 16 height 19
click at [325, 371] on input "No" at bounding box center [330, 366] width 10 height 10
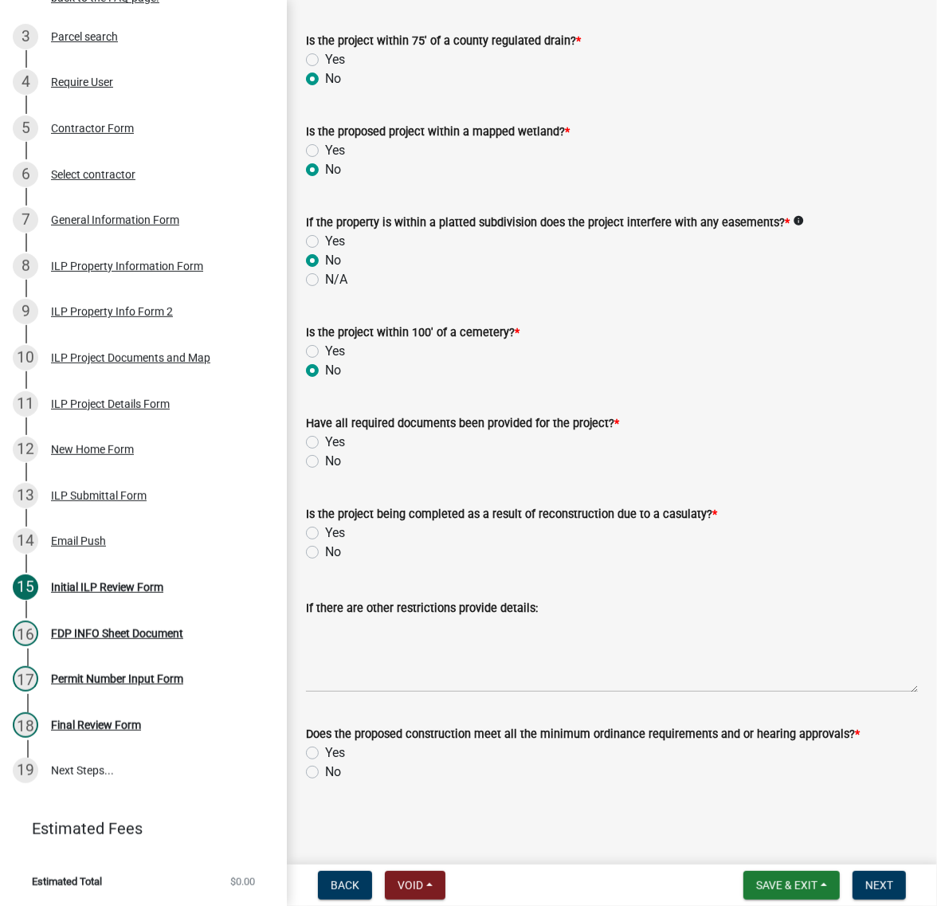
radio input "true"
click at [325, 452] on label "No" at bounding box center [333, 461] width 16 height 19
click at [325, 452] on input "No" at bounding box center [330, 457] width 10 height 10
radio input "true"
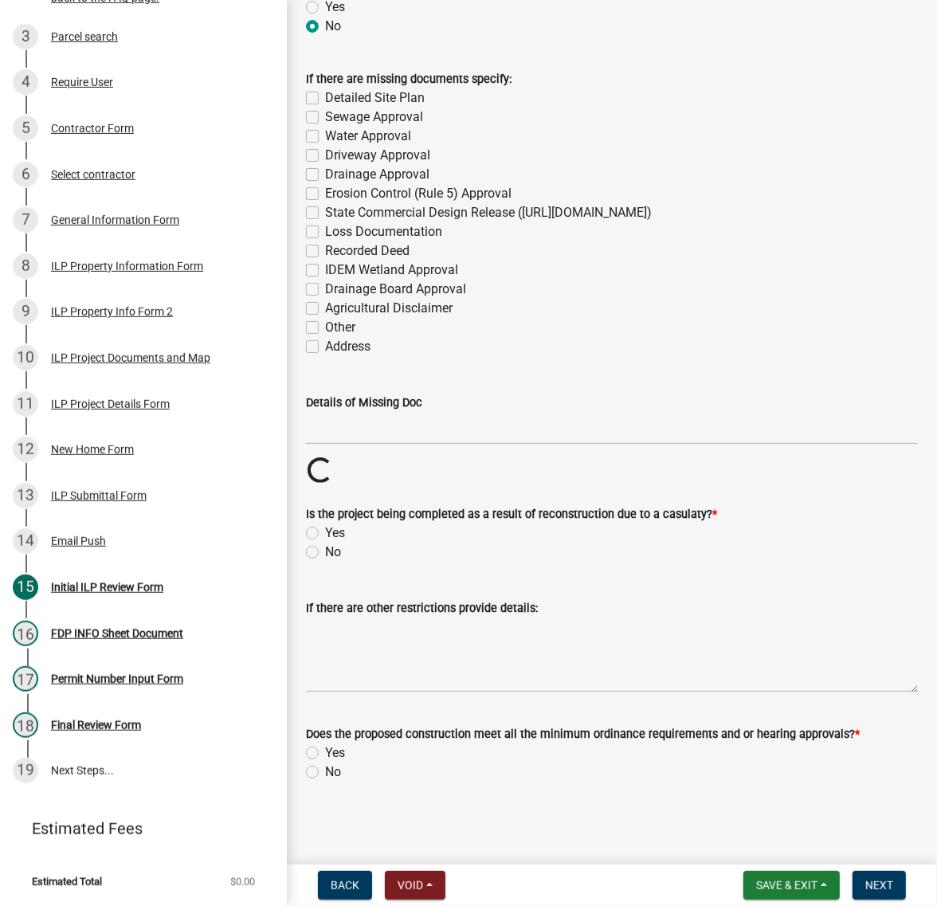
scroll to position [2190, 0]
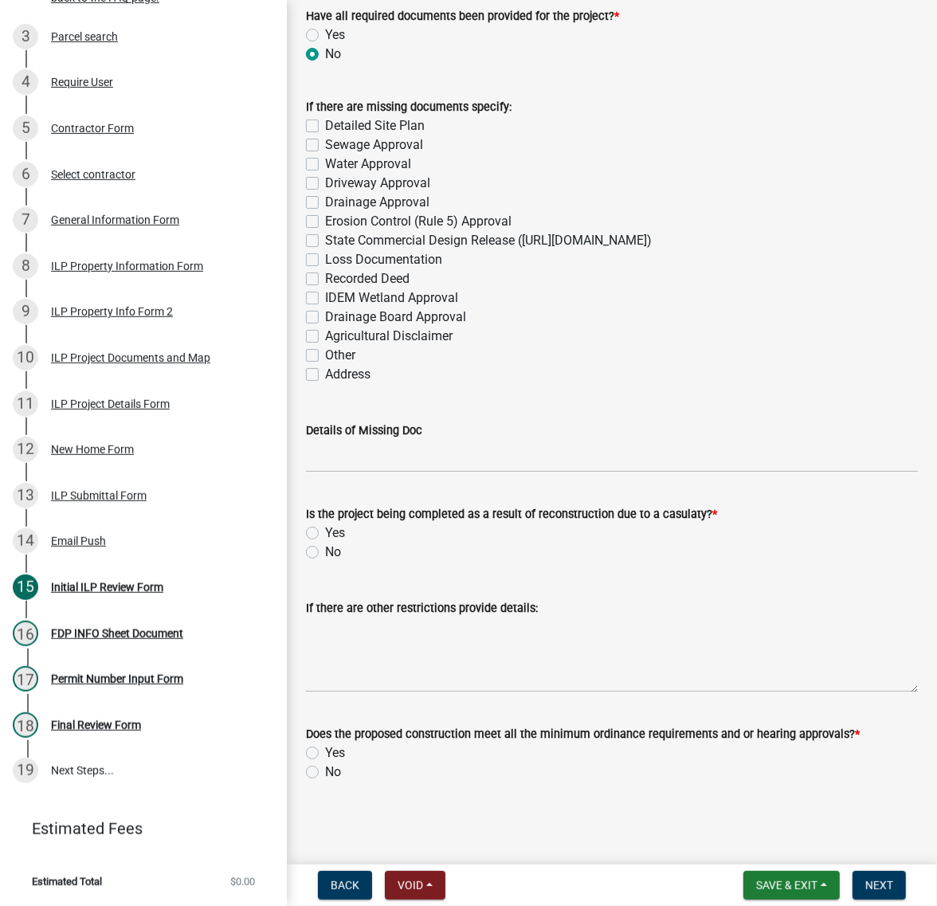
click at [325, 288] on label "Recorded Deed" at bounding box center [367, 278] width 84 height 19
click at [325, 280] on input "Recorded Deed" at bounding box center [330, 274] width 10 height 10
checkbox input "true"
checkbox input "false"
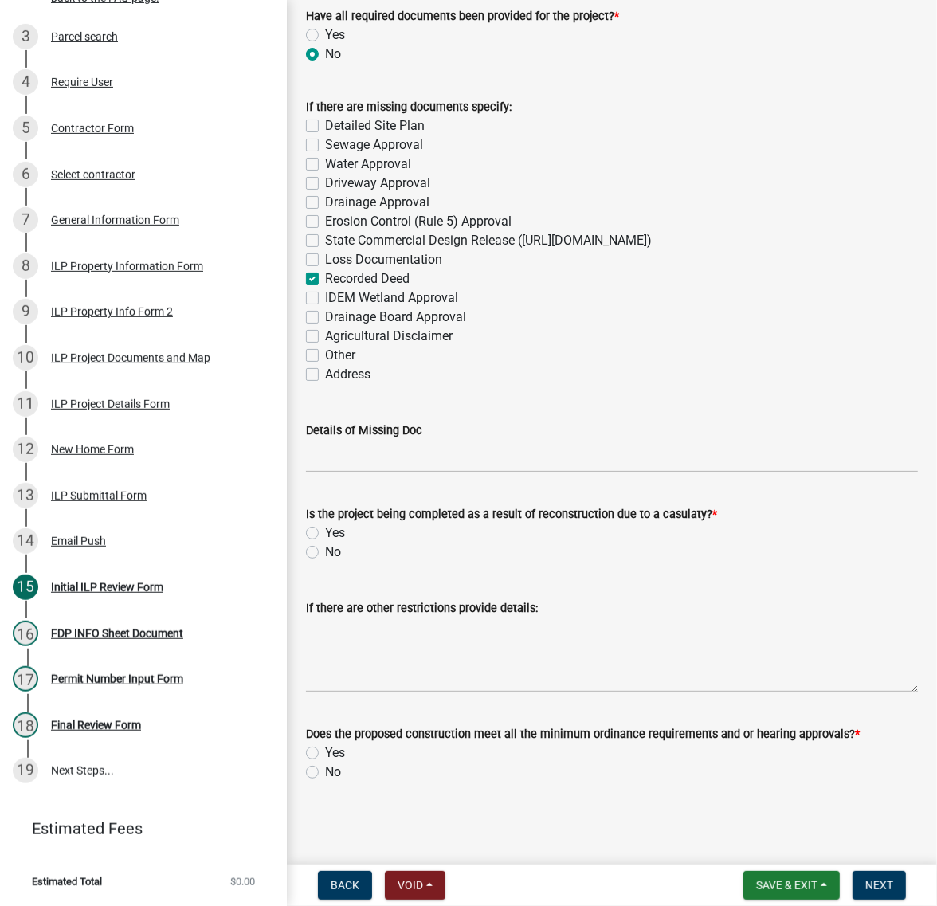
checkbox input "false"
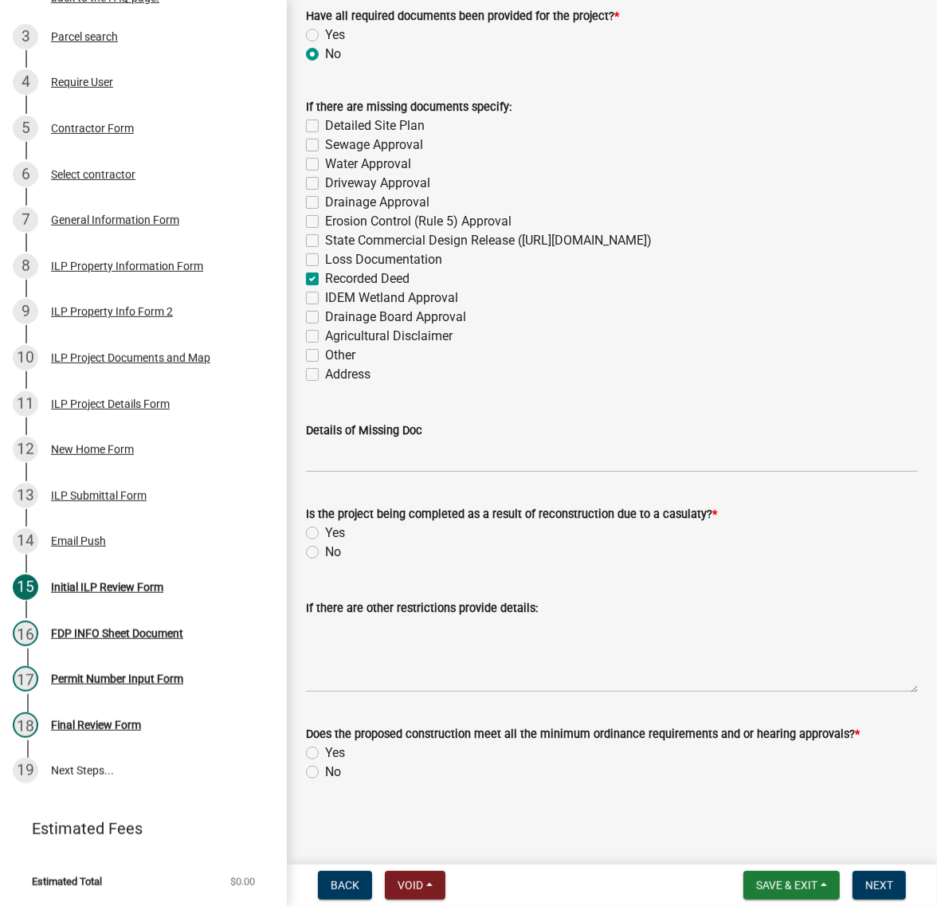
checkbox input "false"
checkbox input "true"
checkbox input "false"
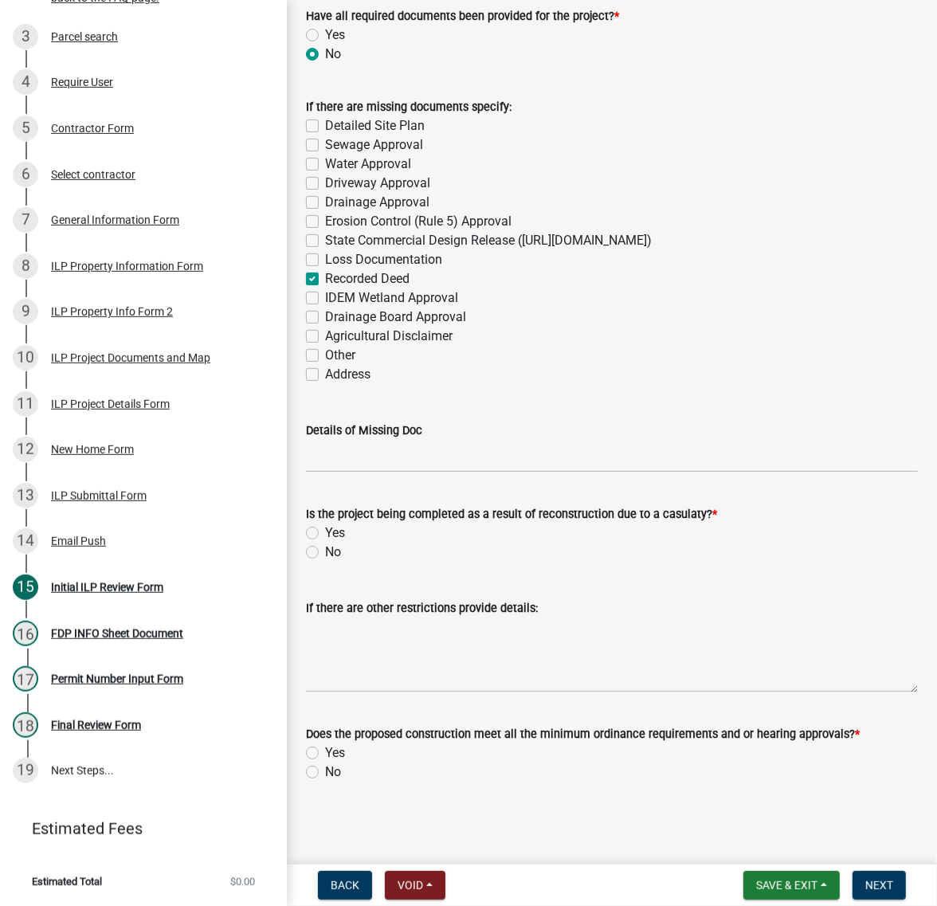
checkbox input "false"
click at [325, 365] on label "Other" at bounding box center [340, 355] width 30 height 19
click at [325, 356] on input "Other" at bounding box center [330, 351] width 10 height 10
checkbox input "true"
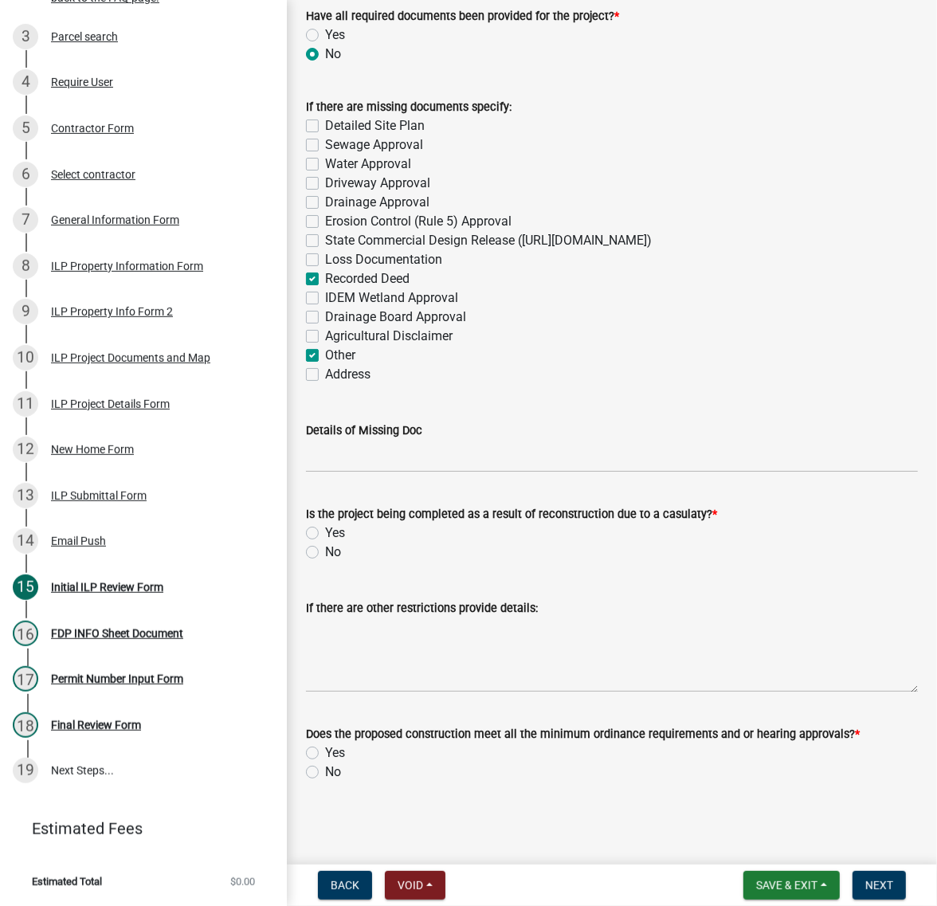
checkbox input "false"
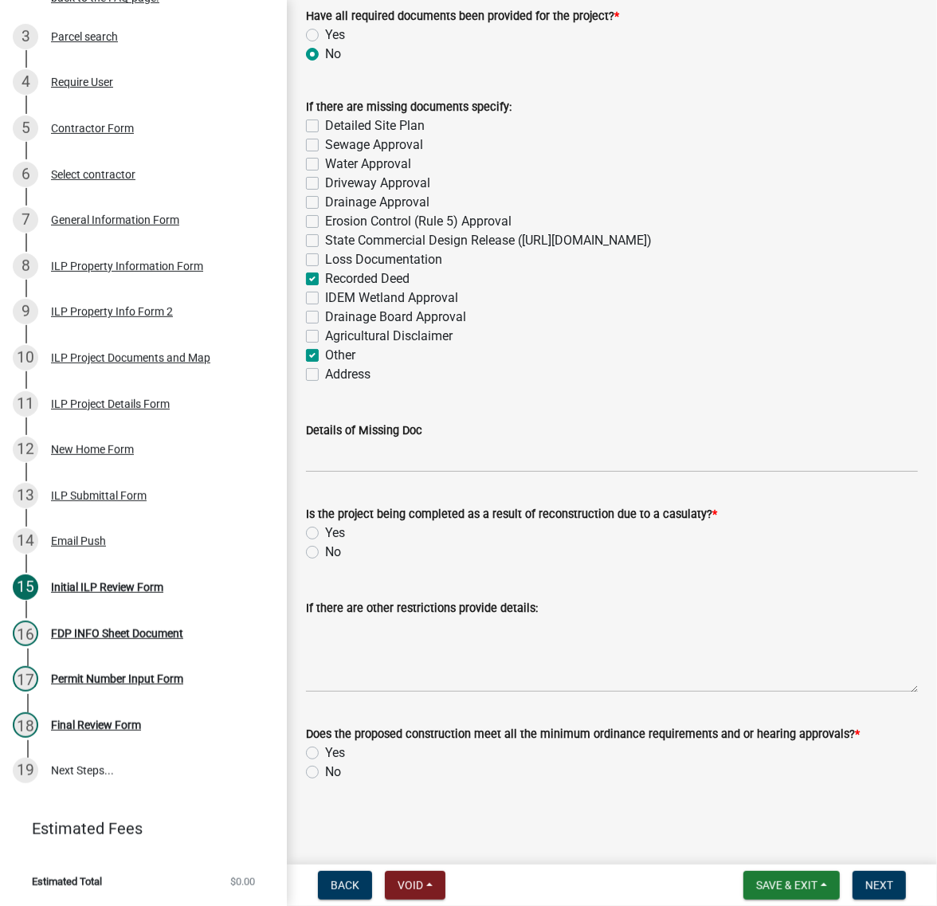
checkbox input "false"
checkbox input "true"
checkbox input "false"
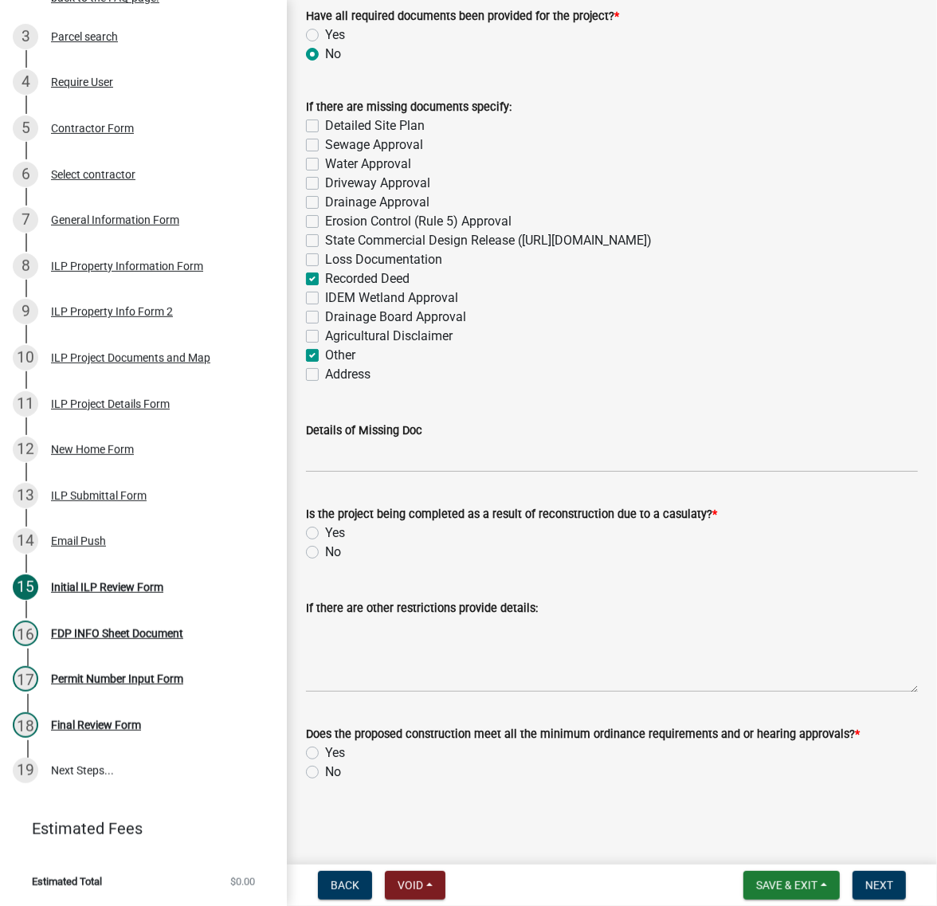
checkbox input "false"
checkbox input "true"
checkbox input "false"
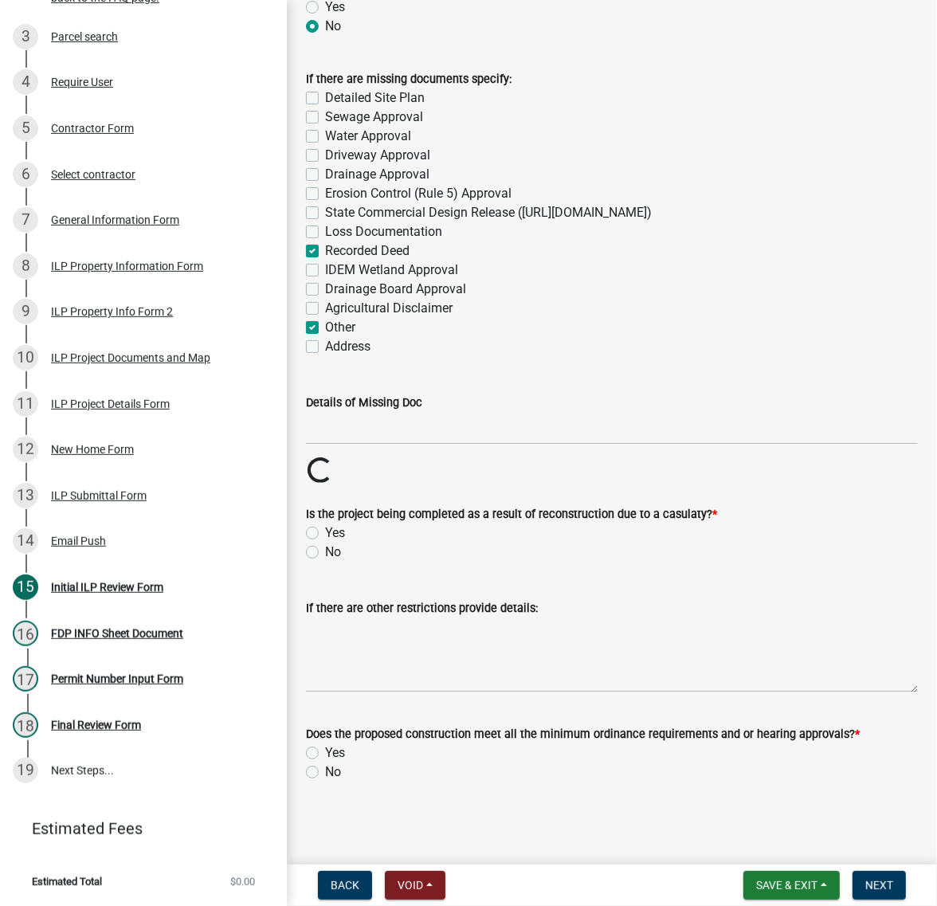
scroll to position [2489, 0]
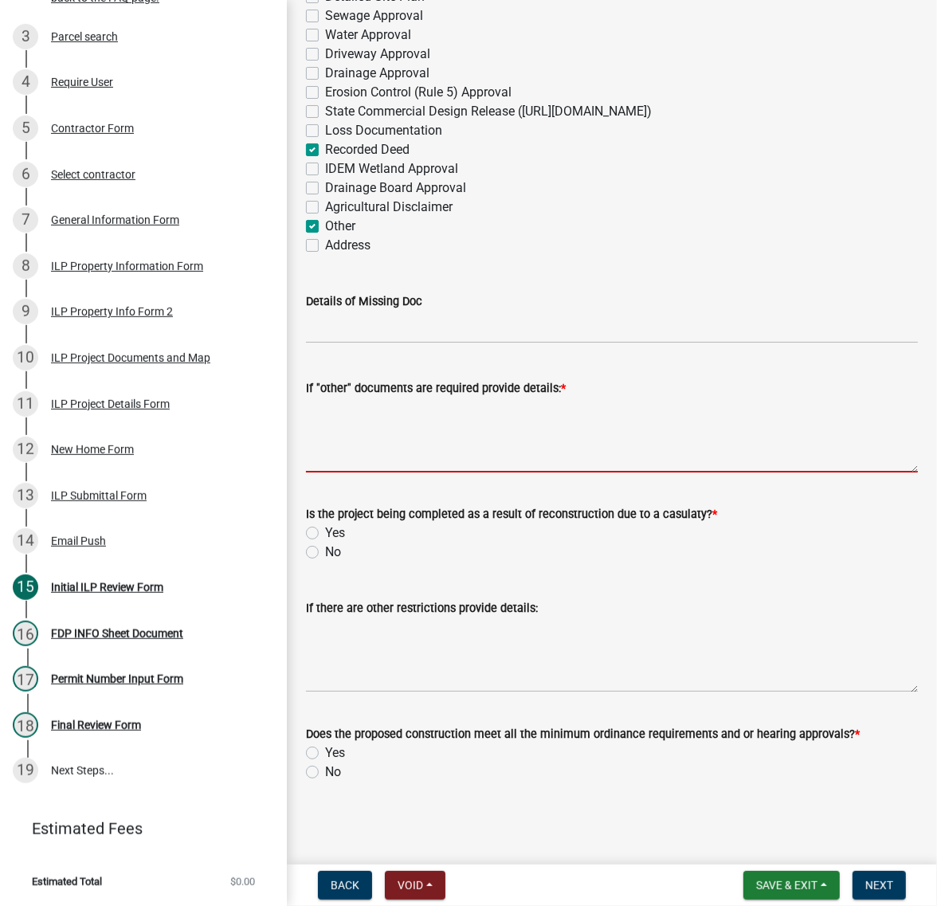
click at [365, 472] on textarea "If "other" documents are required provide details: *" at bounding box center [612, 434] width 612 height 75
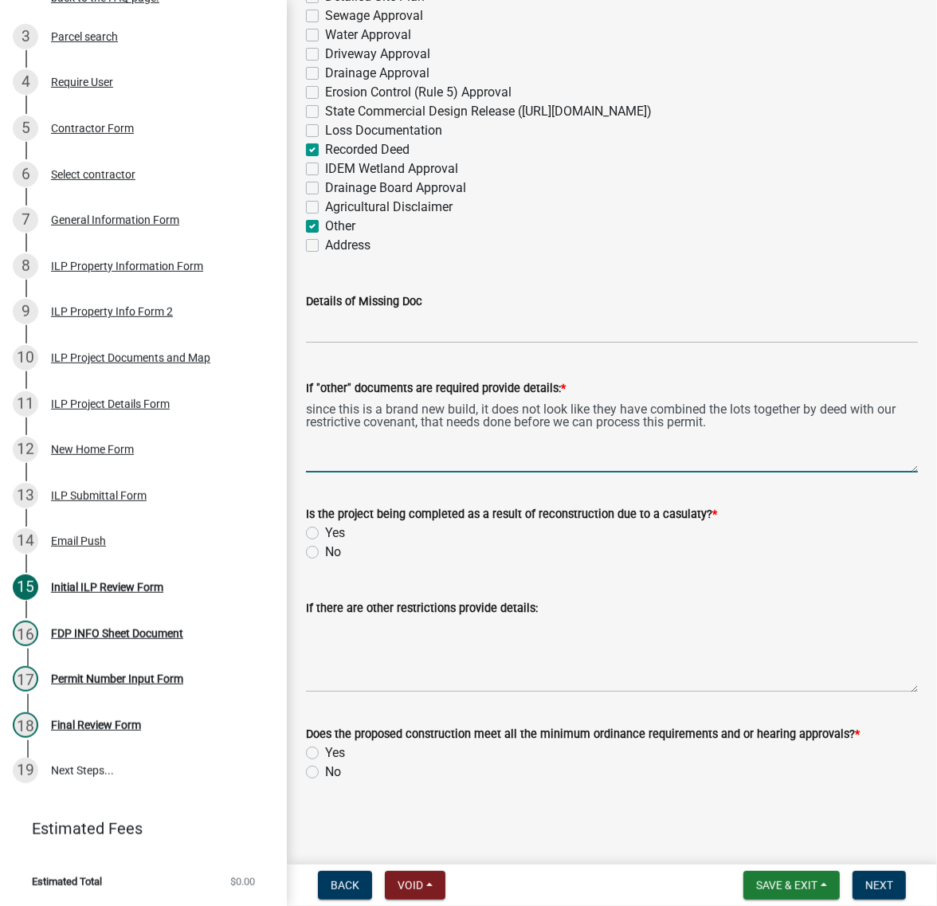
scroll to position [2732, 0]
type textarea "since this is a brand new build, it does not look like they have combined the l…"
click at [325, 542] on label "No" at bounding box center [333, 551] width 16 height 19
click at [325, 542] on input "No" at bounding box center [330, 547] width 10 height 10
radio input "true"
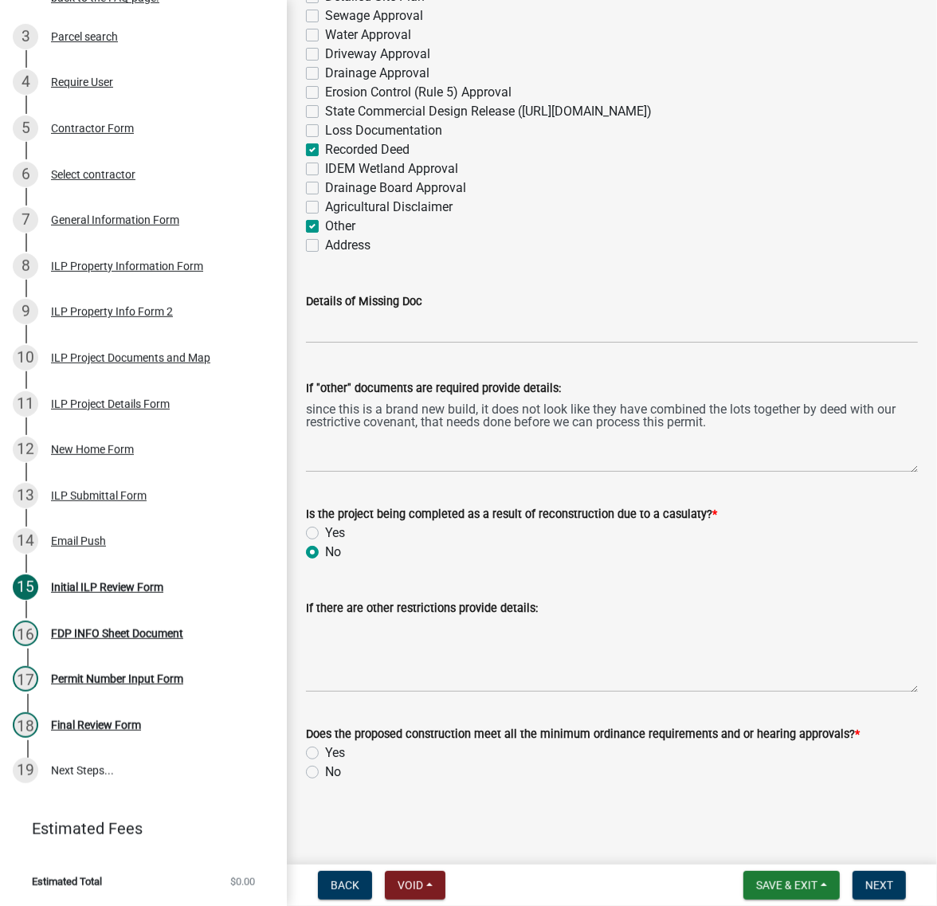
click at [325, 743] on label "Yes" at bounding box center [335, 752] width 20 height 19
click at [325, 743] on input "Yes" at bounding box center [330, 748] width 10 height 10
radio input "true"
click at [865, 881] on span "Next" at bounding box center [879, 885] width 28 height 13
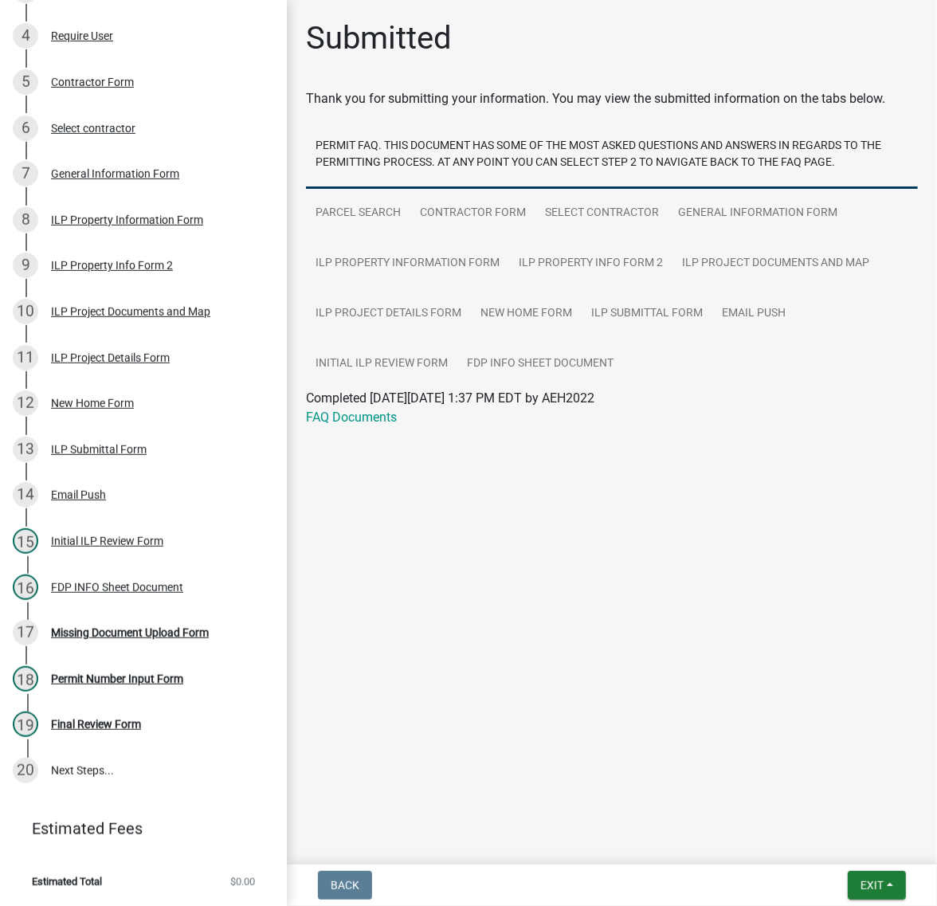
scroll to position [655, 0]
click at [860, 887] on span "Exit" at bounding box center [871, 885] width 23 height 13
click at [805, 828] on button "Save & Exit" at bounding box center [841, 836] width 127 height 38
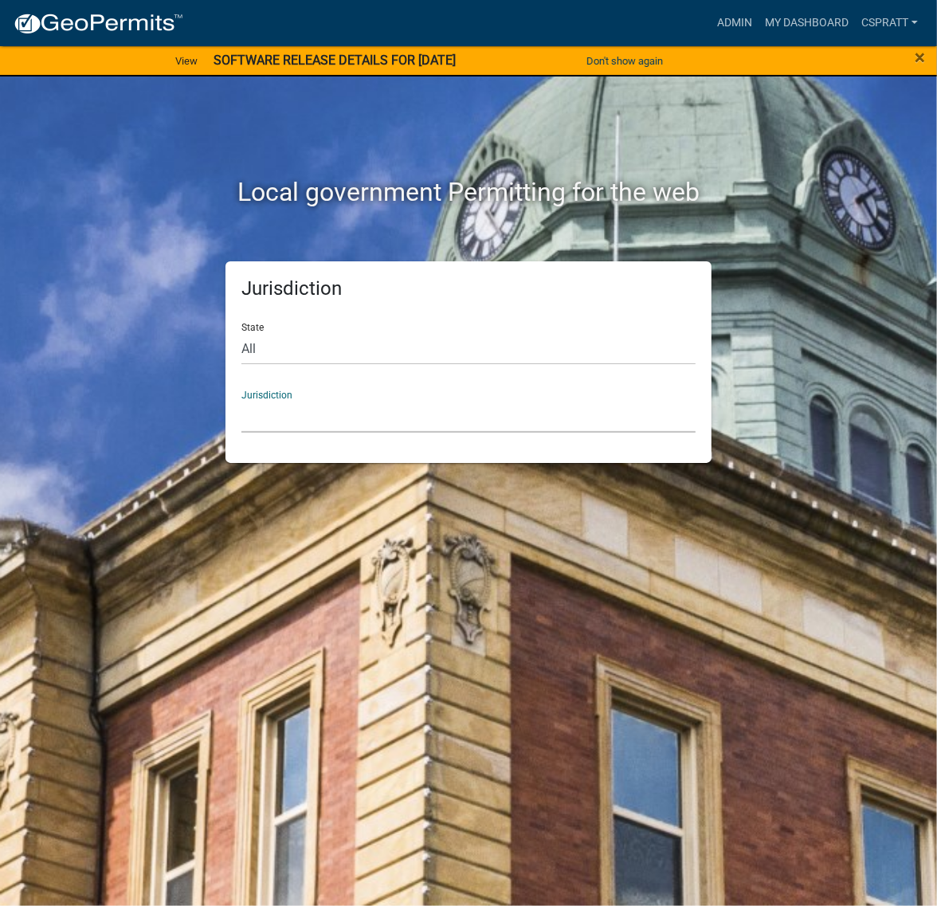
click at [296, 433] on select "[GEOGRAPHIC_DATA], [US_STATE] [GEOGRAPHIC_DATA], [US_STATE][PERSON_NAME][GEOGRA…" at bounding box center [468, 416] width 454 height 33
drag, startPoint x: 771, startPoint y: 215, endPoint x: 766, endPoint y: 155, distance: 59.9
click at [773, 213] on div "Local government Permitting for the web" at bounding box center [468, 195] width 765 height 37
click at [711, 28] on link "Admin" at bounding box center [735, 23] width 48 height 30
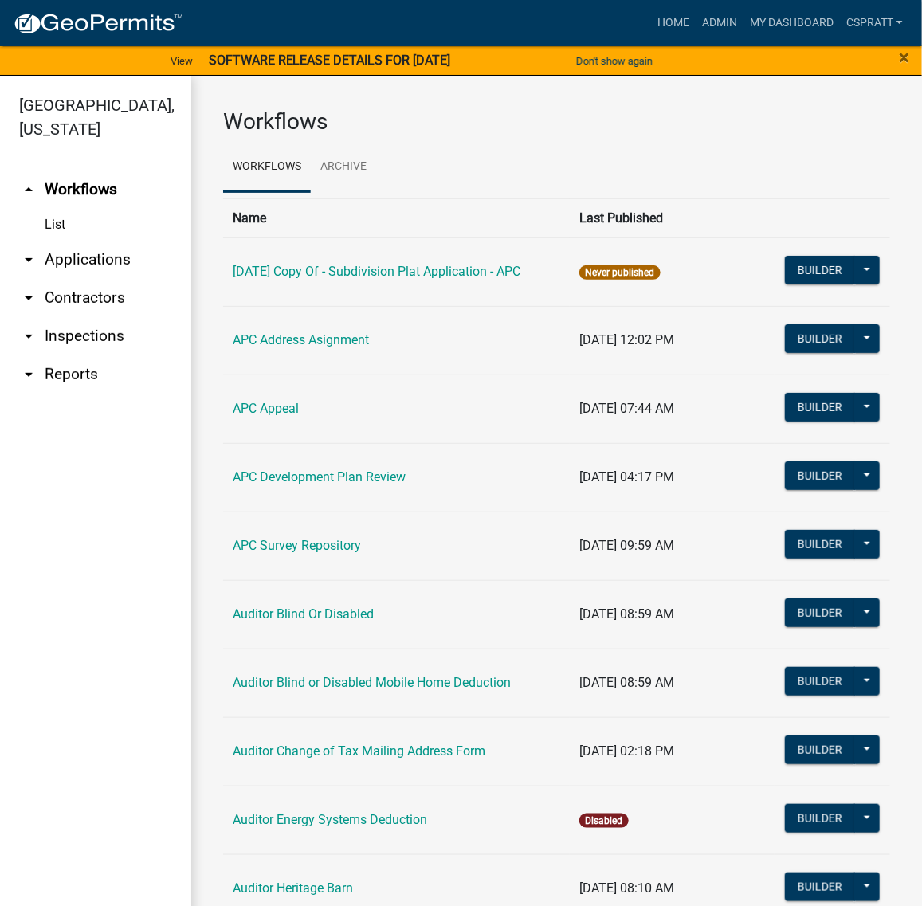
click at [104, 279] on link "arrow_drop_down Applications" at bounding box center [95, 260] width 191 height 38
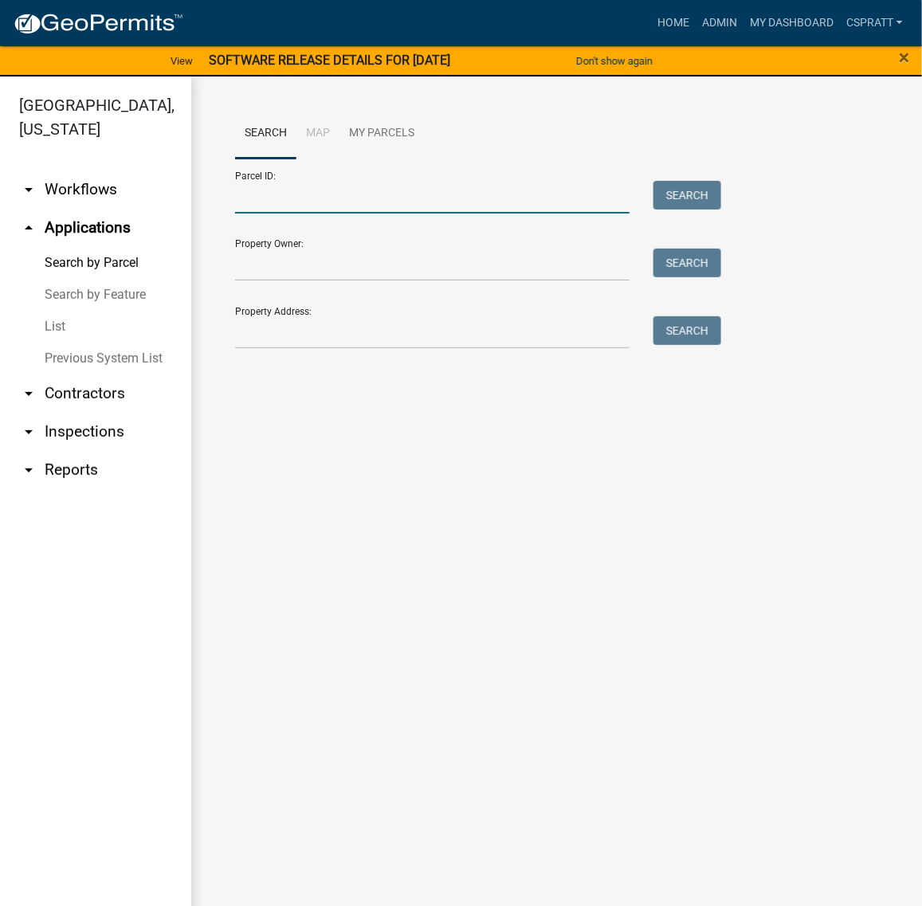
click at [265, 209] on input "Parcel ID:" at bounding box center [432, 197] width 394 height 33
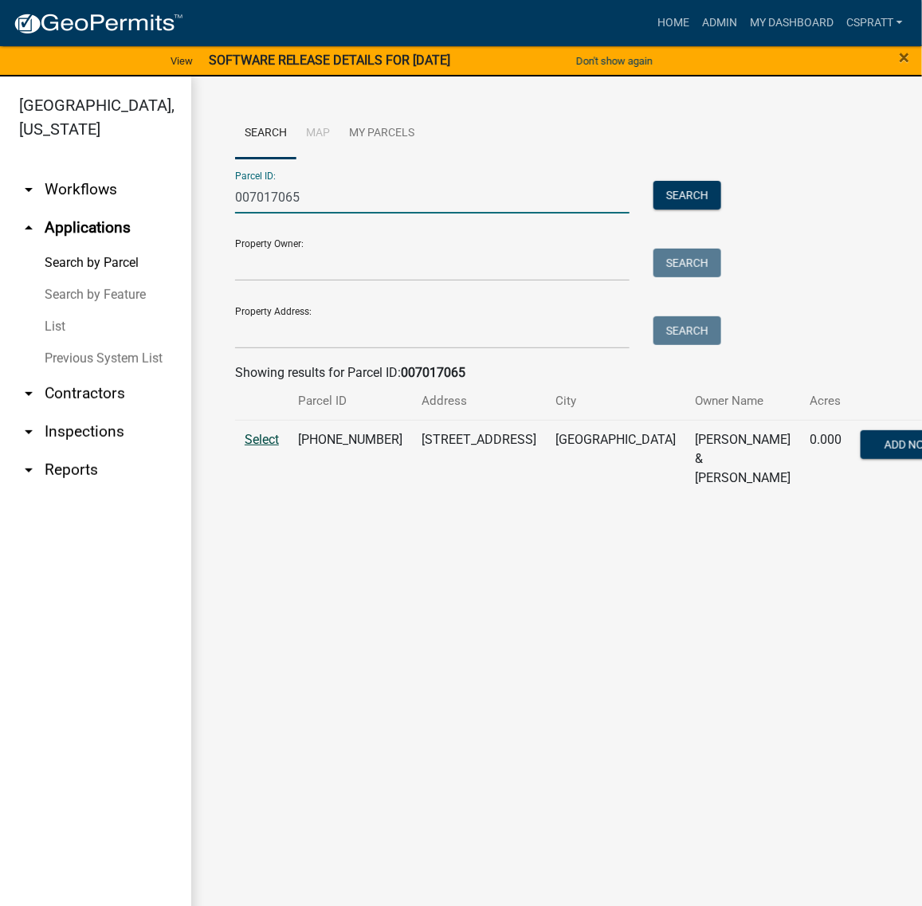
type input "007017065"
click at [265, 447] on span "Select" at bounding box center [262, 439] width 34 height 15
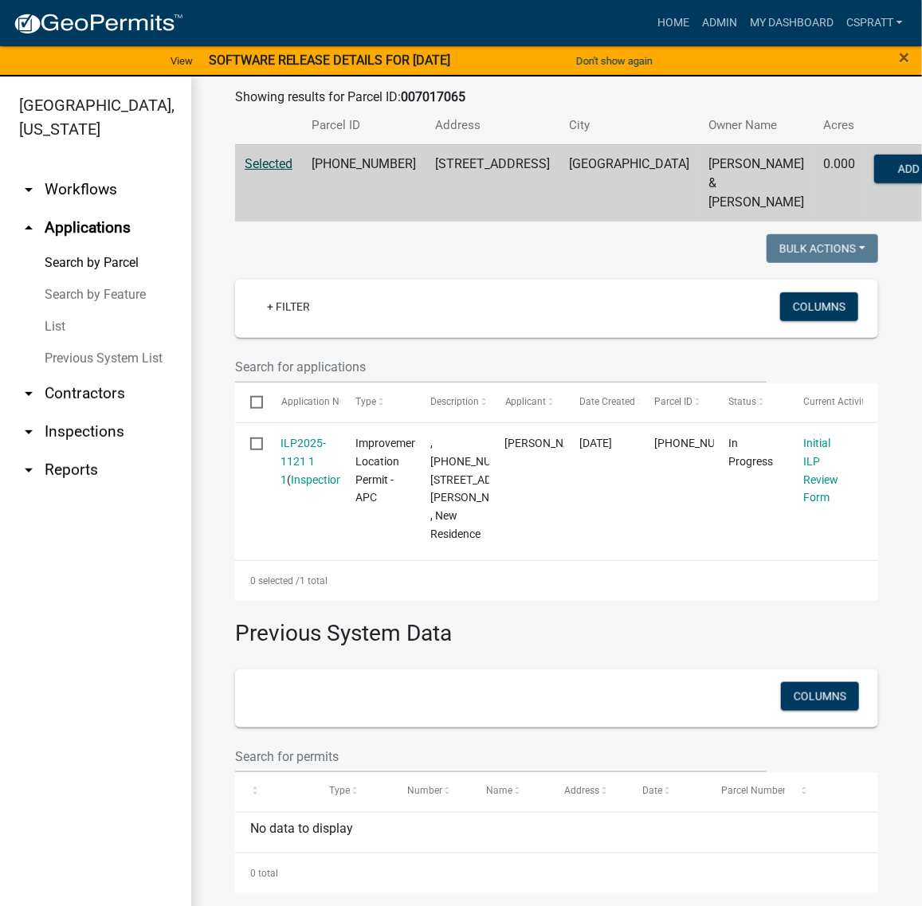
scroll to position [575, 0]
